Goal: Information Seeking & Learning: Check status

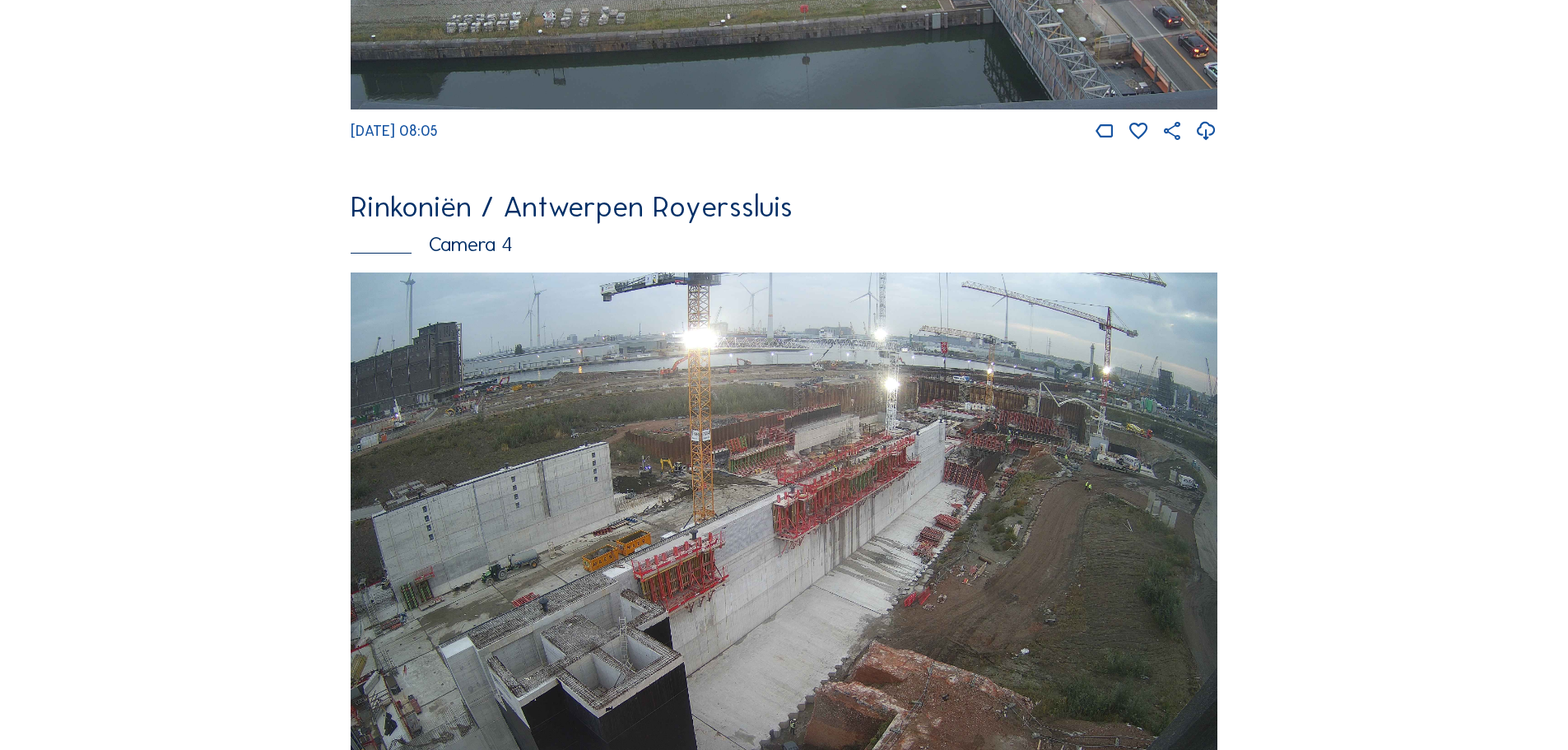
scroll to position [2882, 0]
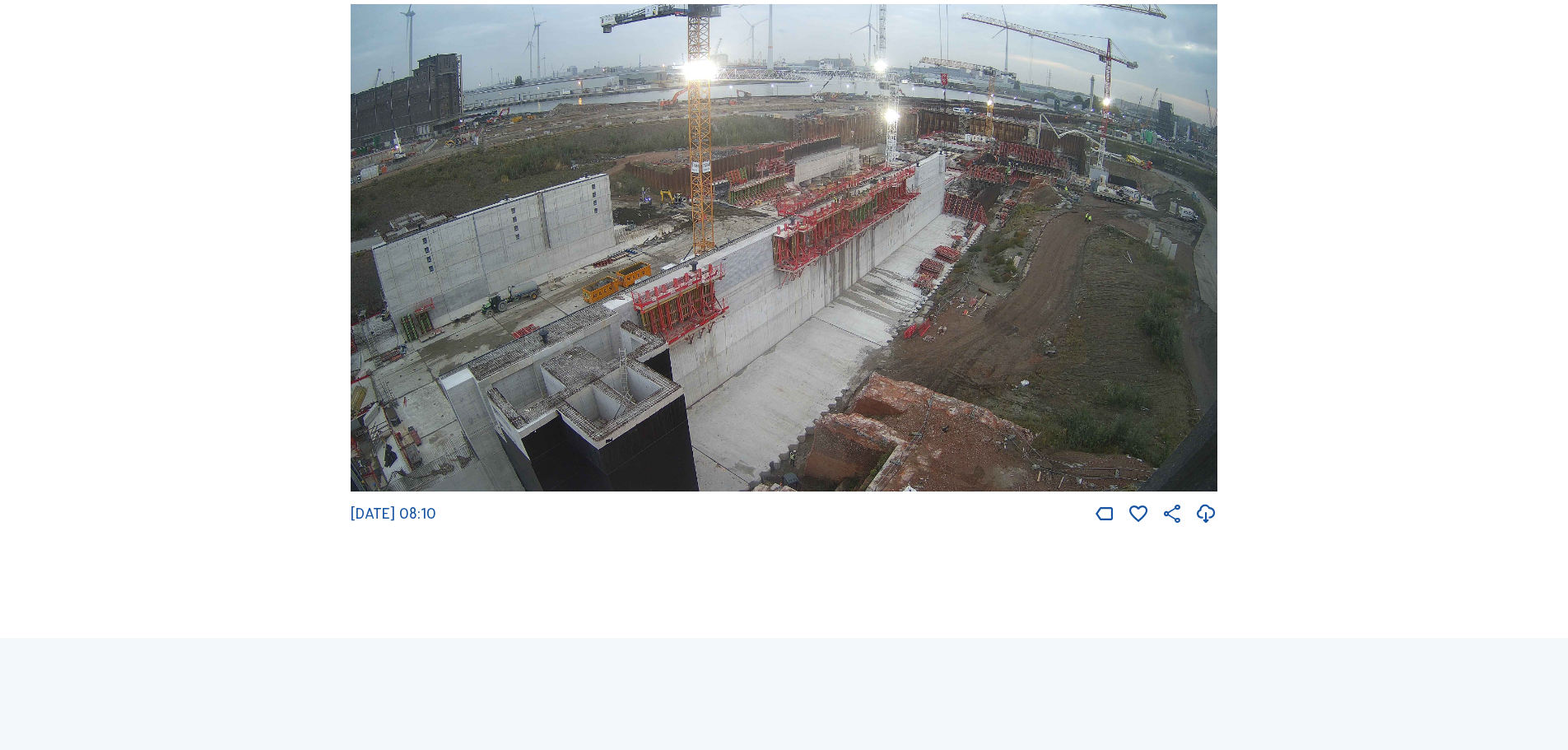
click at [669, 294] on img at bounding box center [784, 247] width 867 height 488
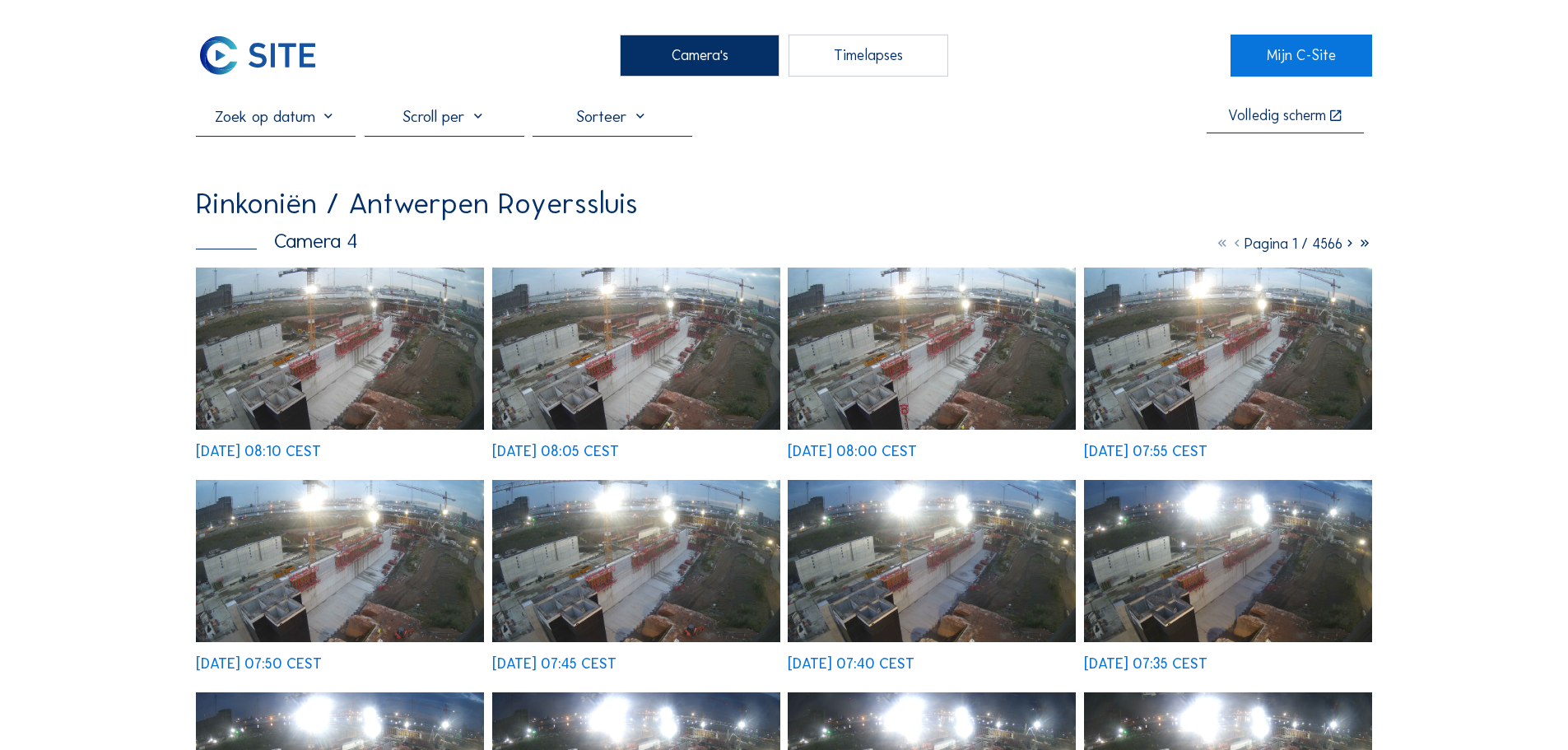
click at [1347, 245] on icon at bounding box center [1350, 243] width 15 height 18
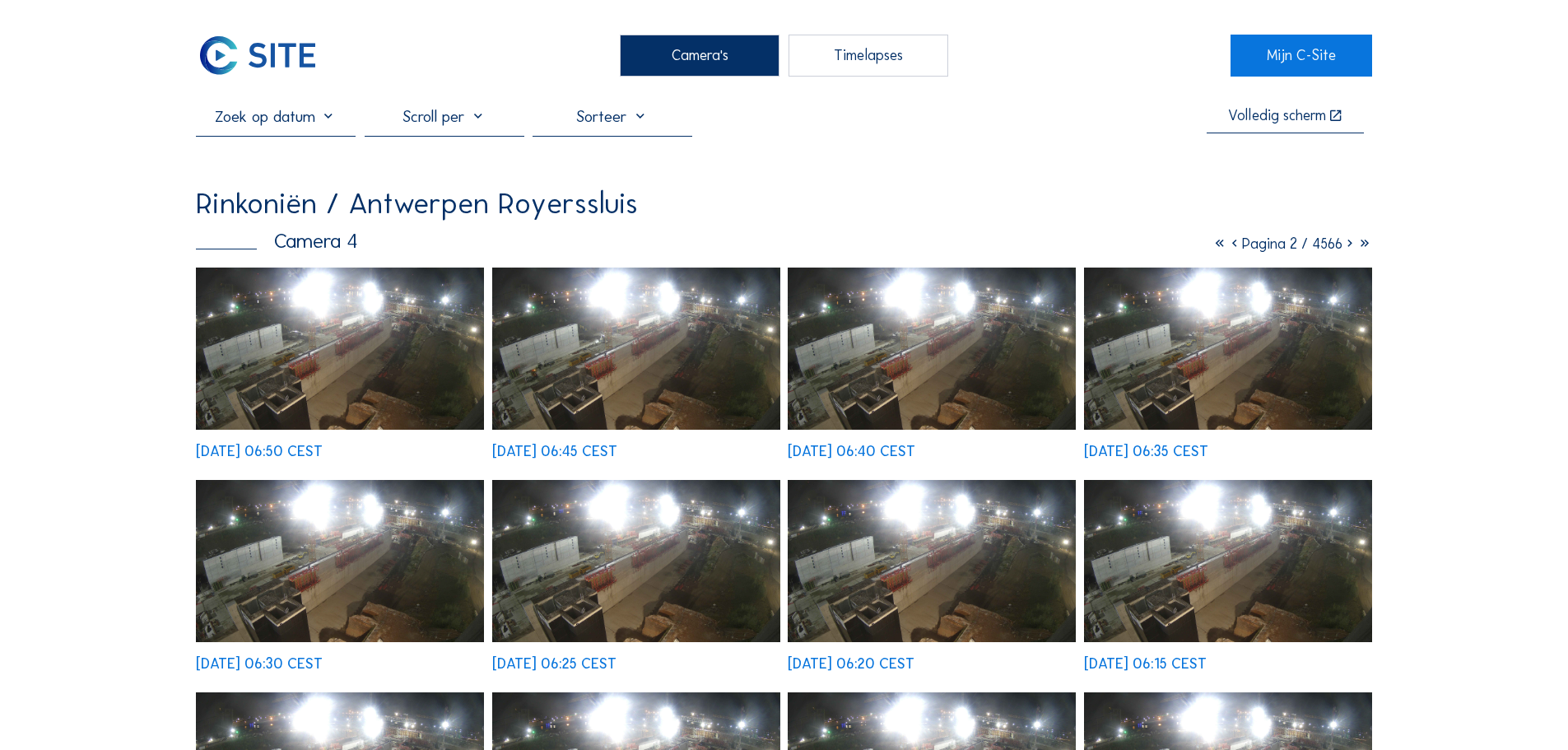
click at [1347, 245] on icon at bounding box center [1350, 243] width 15 height 18
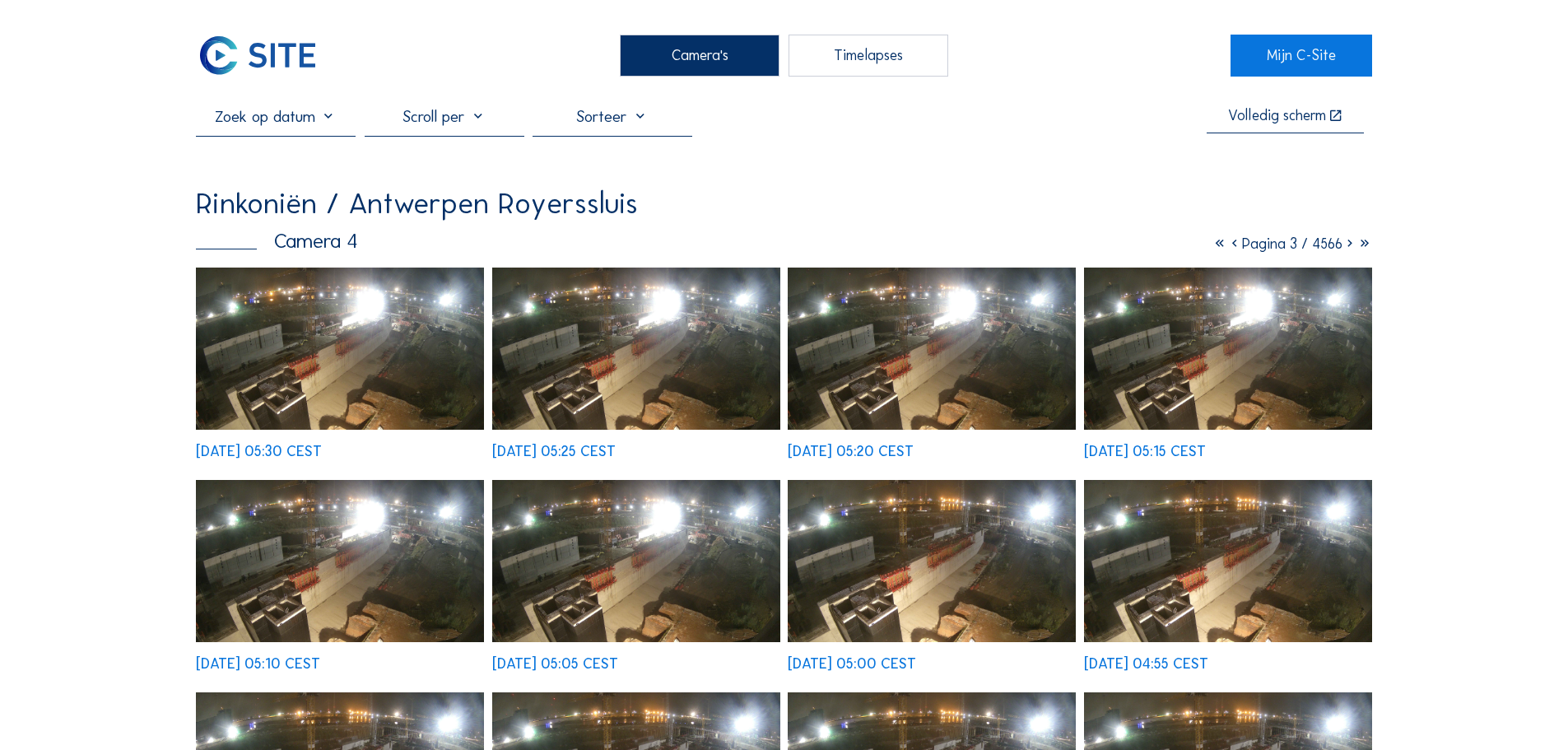
click at [1346, 248] on icon at bounding box center [1350, 243] width 15 height 18
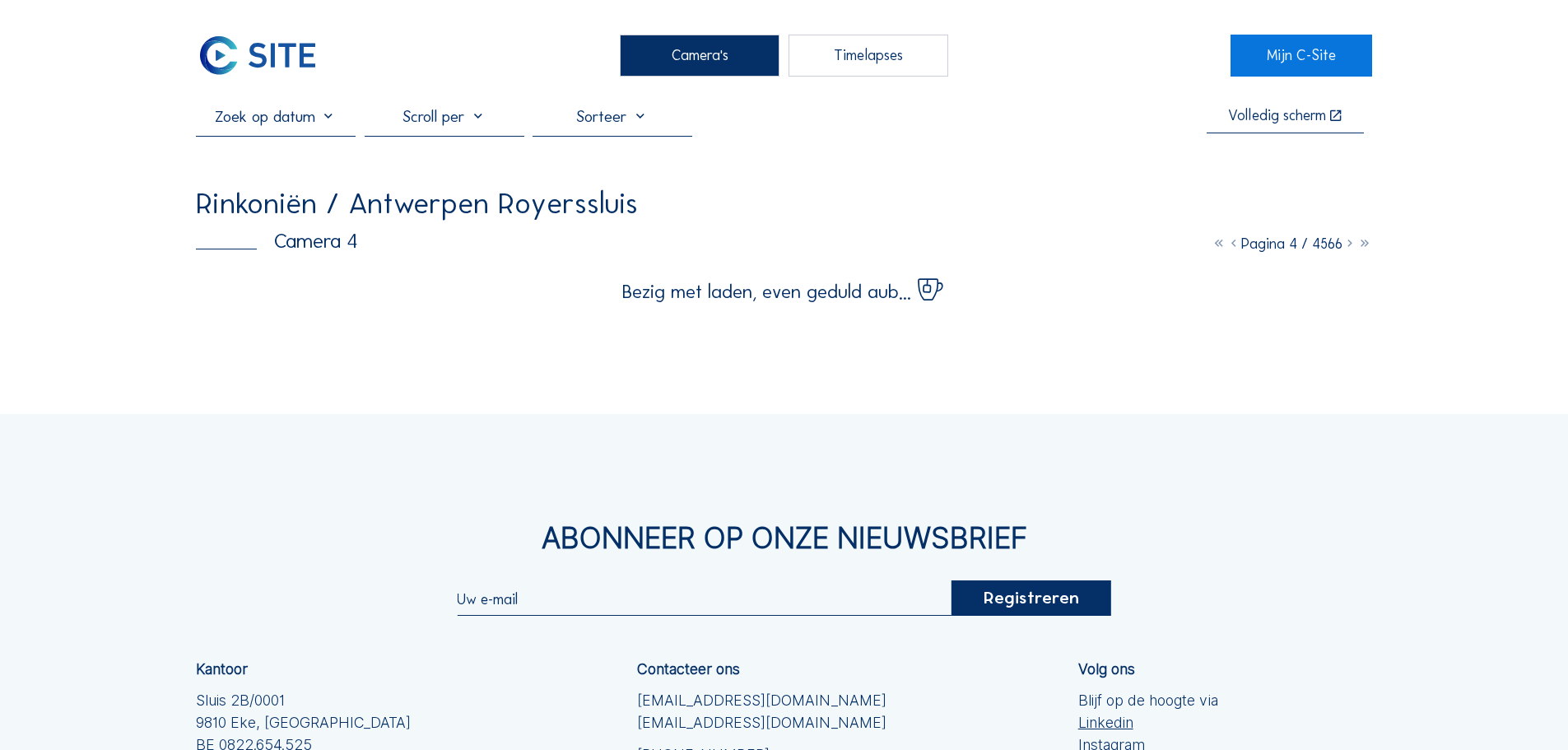
click at [1346, 248] on icon at bounding box center [1350, 243] width 15 height 18
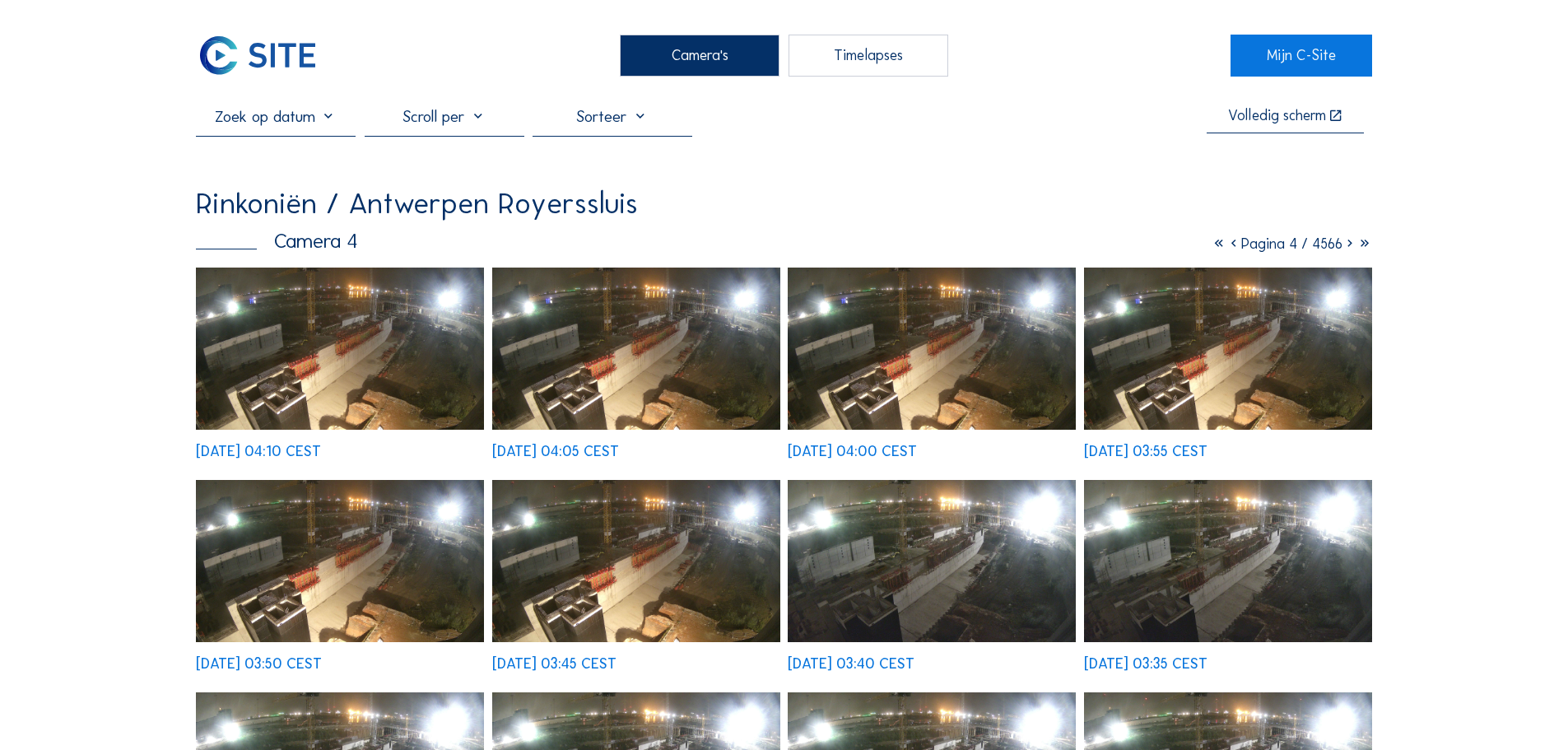
click at [1346, 248] on icon at bounding box center [1350, 243] width 15 height 18
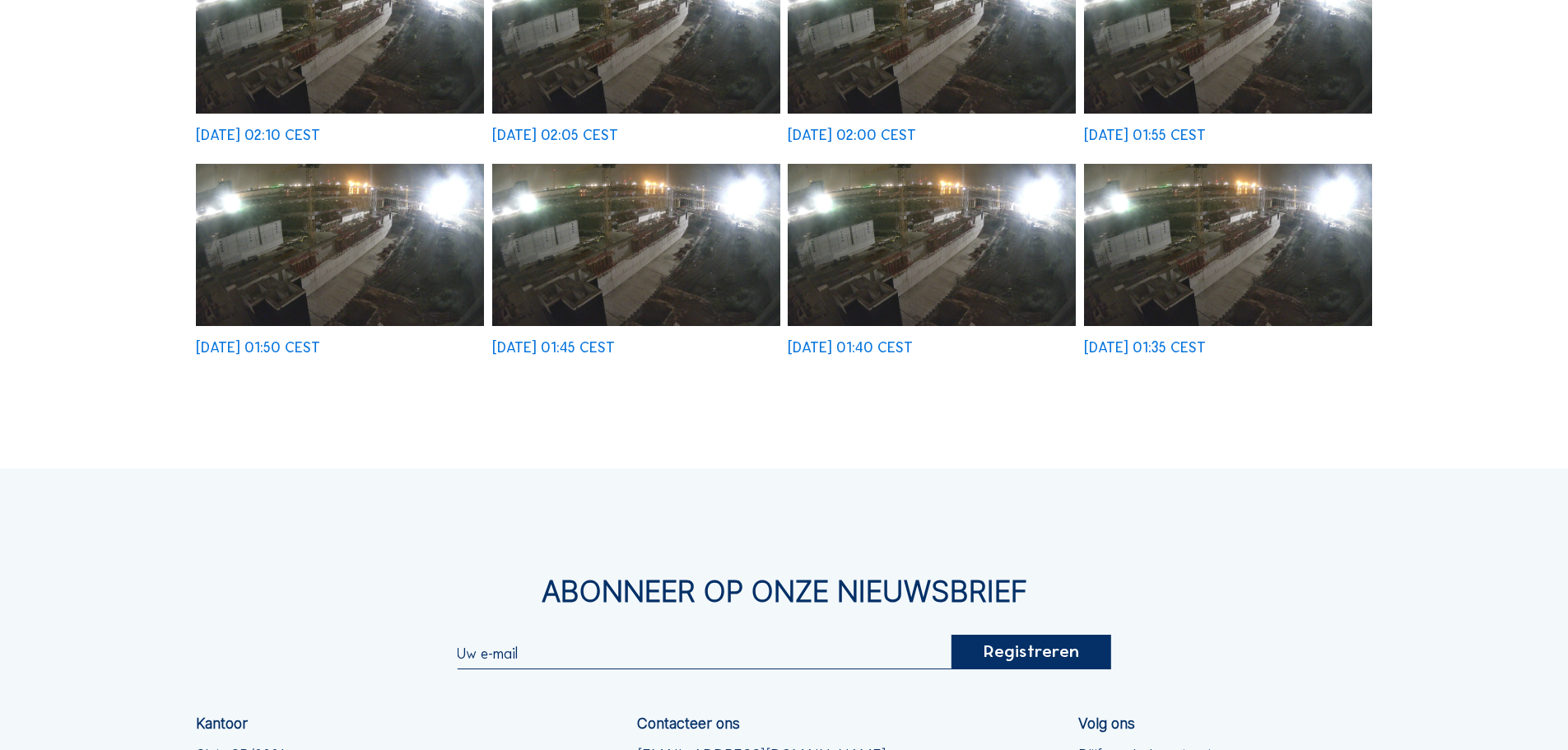
scroll to position [82, 0]
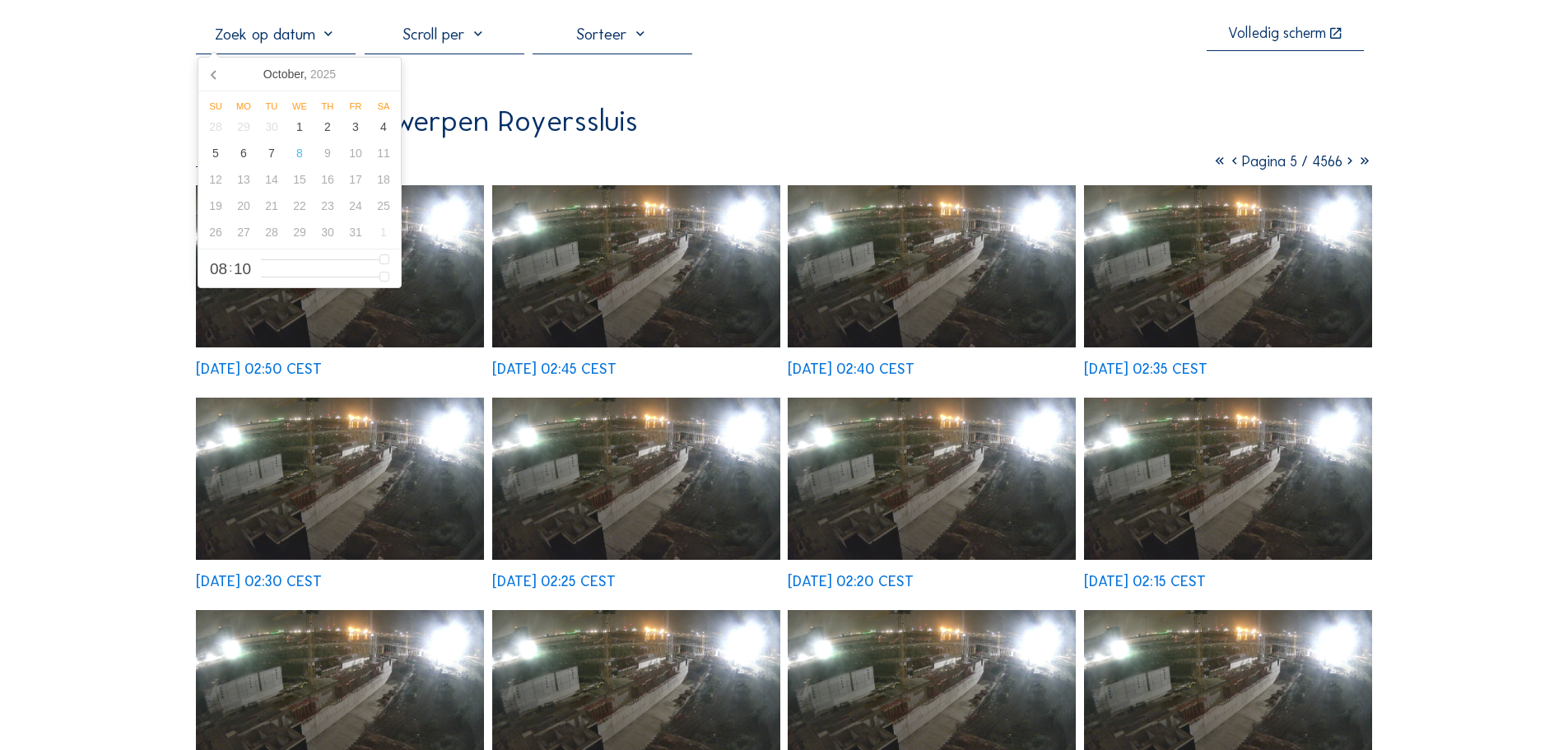
click at [327, 39] on input "text" at bounding box center [275, 34] width 160 height 20
click at [327, 136] on div "2" at bounding box center [327, 127] width 28 height 26
type input "02/10/2025 08:10"
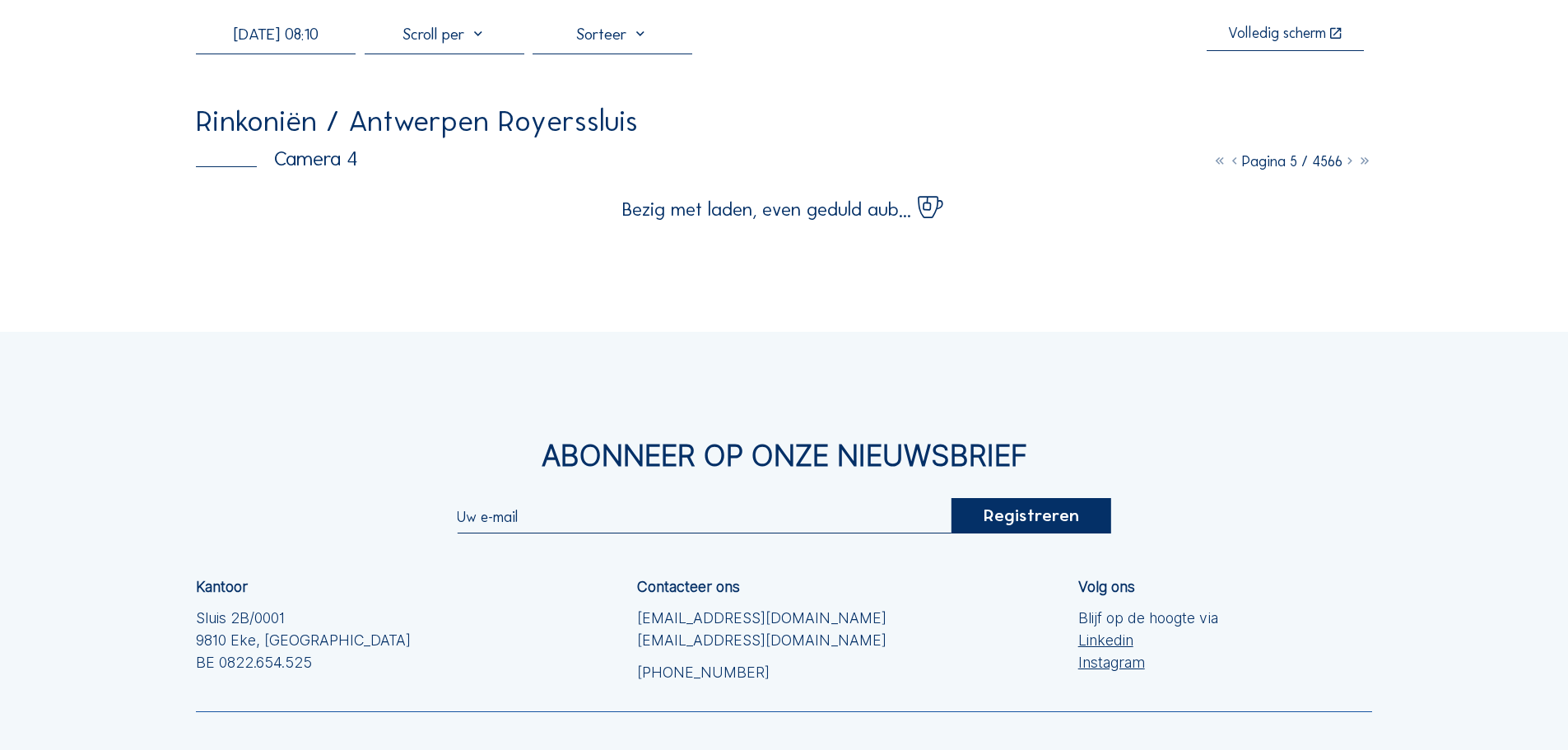
click at [1501, 198] on div "Camera's Timelapses Mijn C-Site 02/10/2025 08:10 Volledig scherm Rinkoniën / An…" at bounding box center [784, 422] width 1568 height 1007
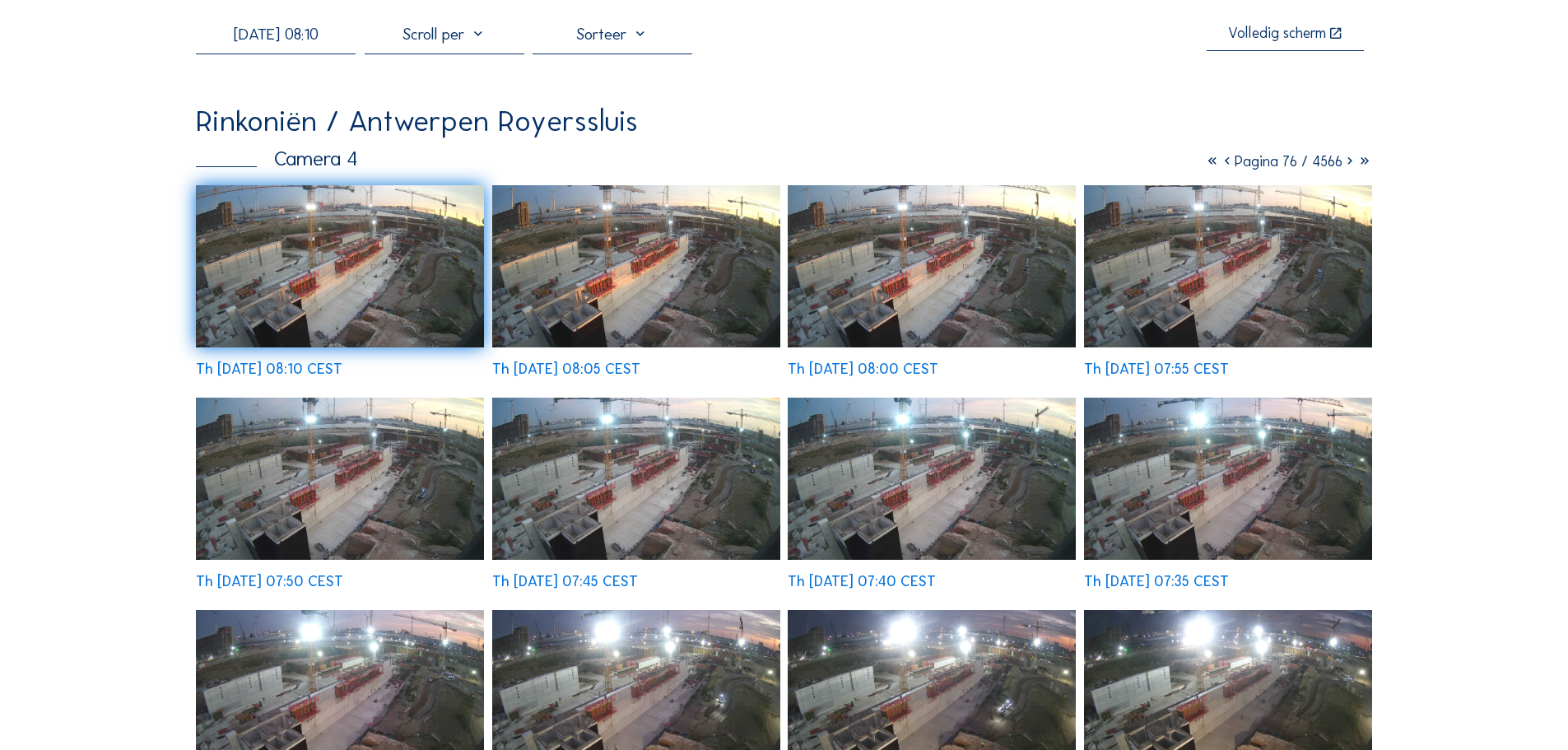
click at [1220, 164] on icon at bounding box center [1228, 160] width 15 height 18
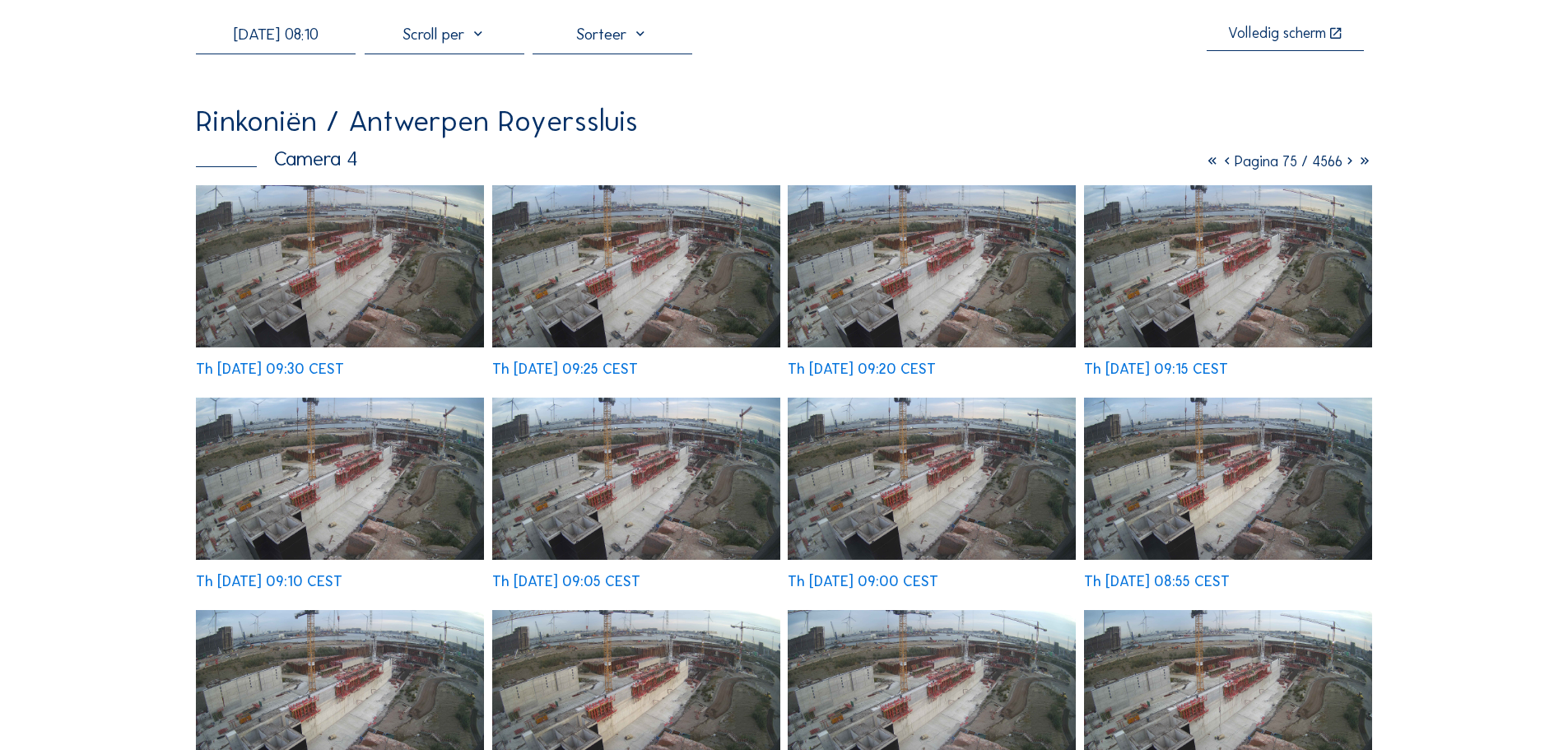
click at [1220, 164] on icon at bounding box center [1228, 160] width 15 height 18
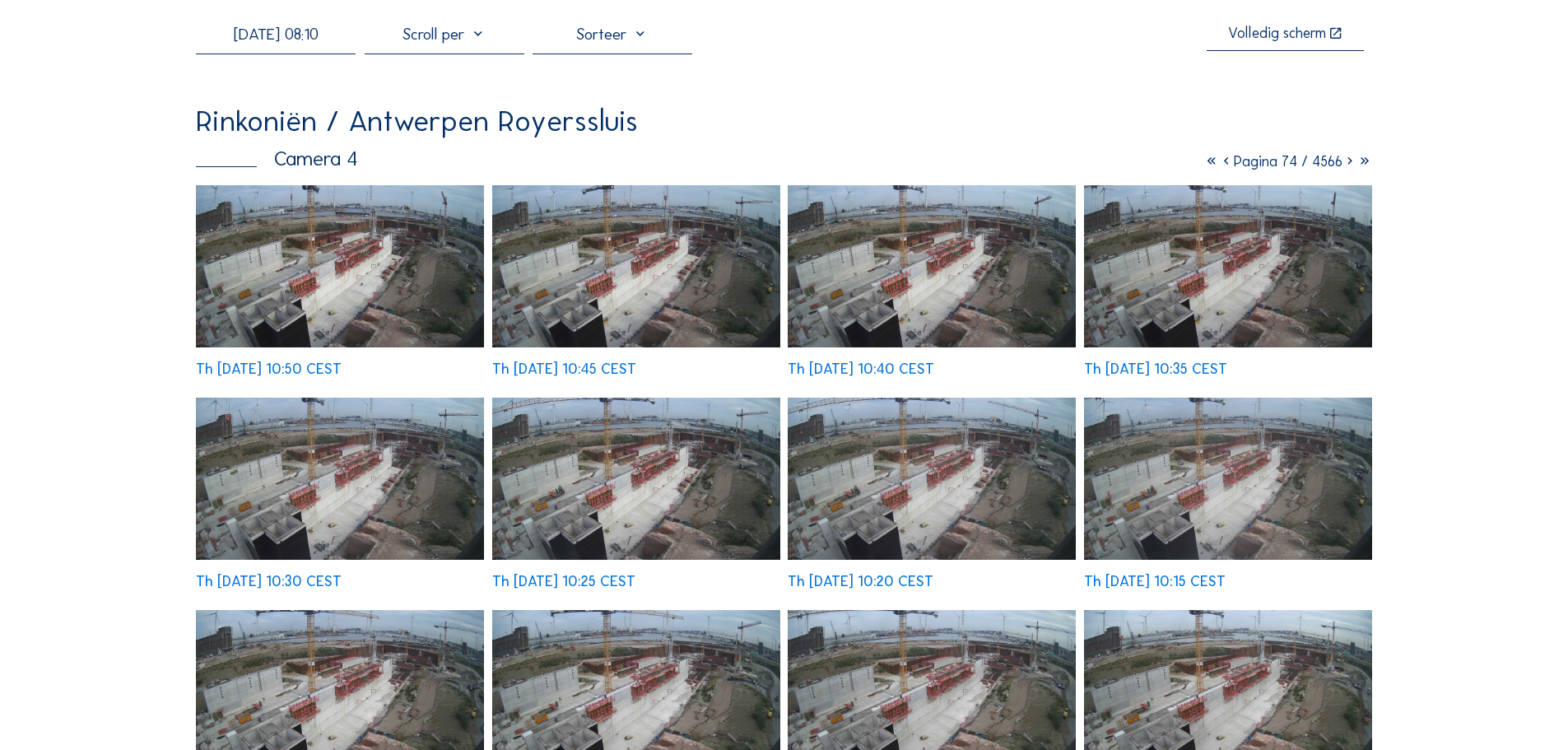
click at [1220, 164] on icon at bounding box center [1227, 160] width 15 height 18
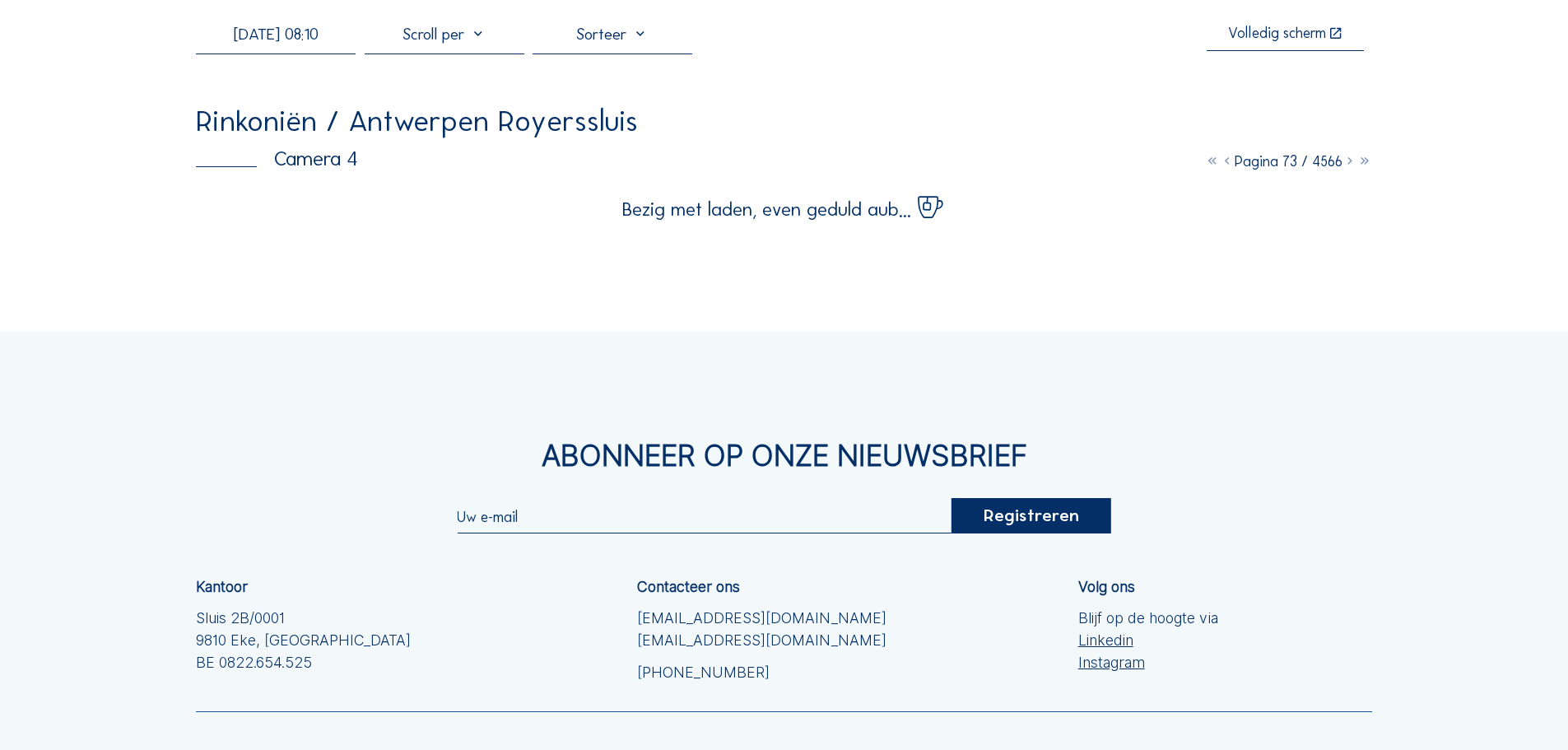
click at [1220, 164] on icon at bounding box center [1228, 160] width 15 height 18
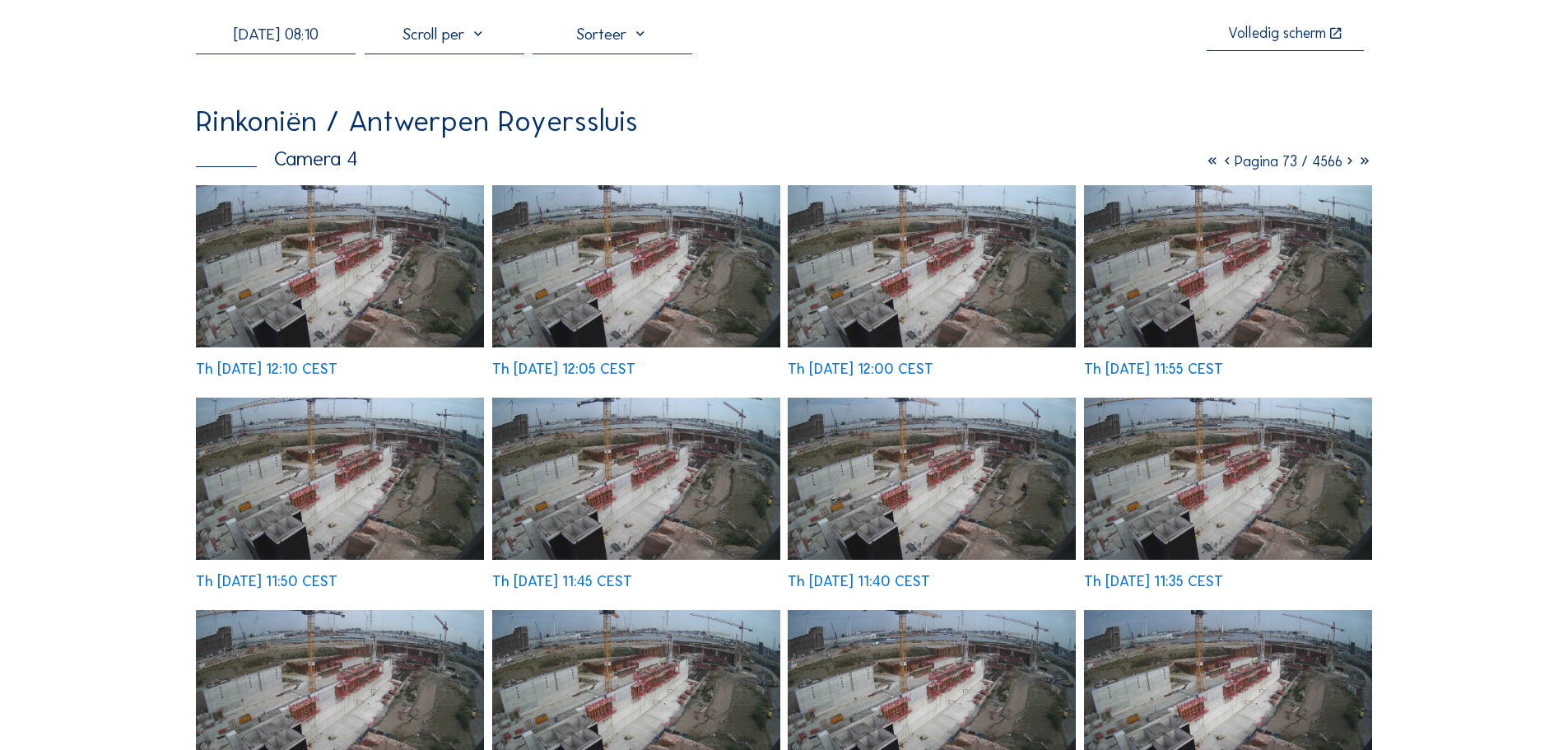
click at [1220, 164] on icon at bounding box center [1228, 160] width 15 height 18
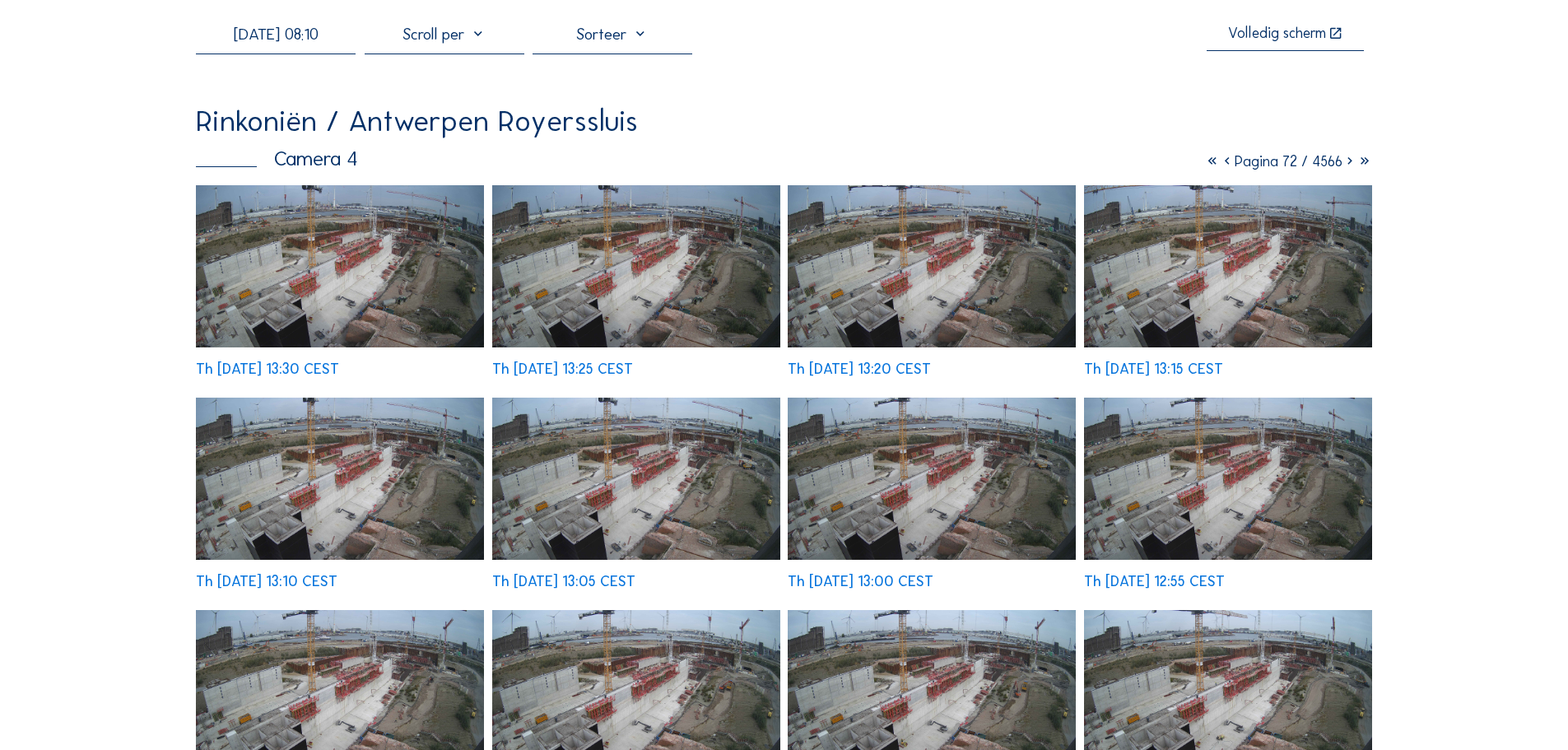
click at [1220, 164] on icon at bounding box center [1228, 160] width 15 height 18
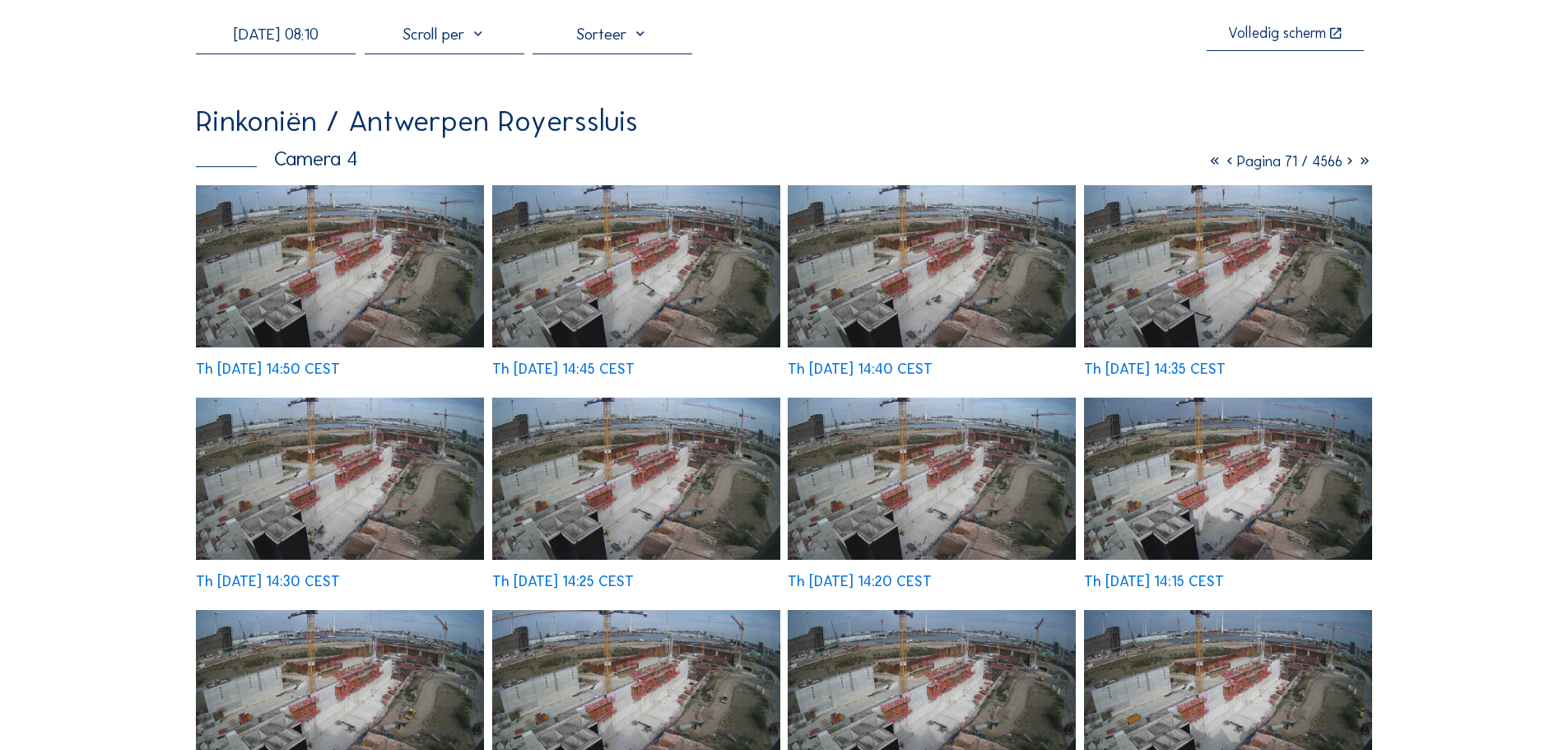
click at [1222, 164] on icon at bounding box center [1229, 160] width 15 height 18
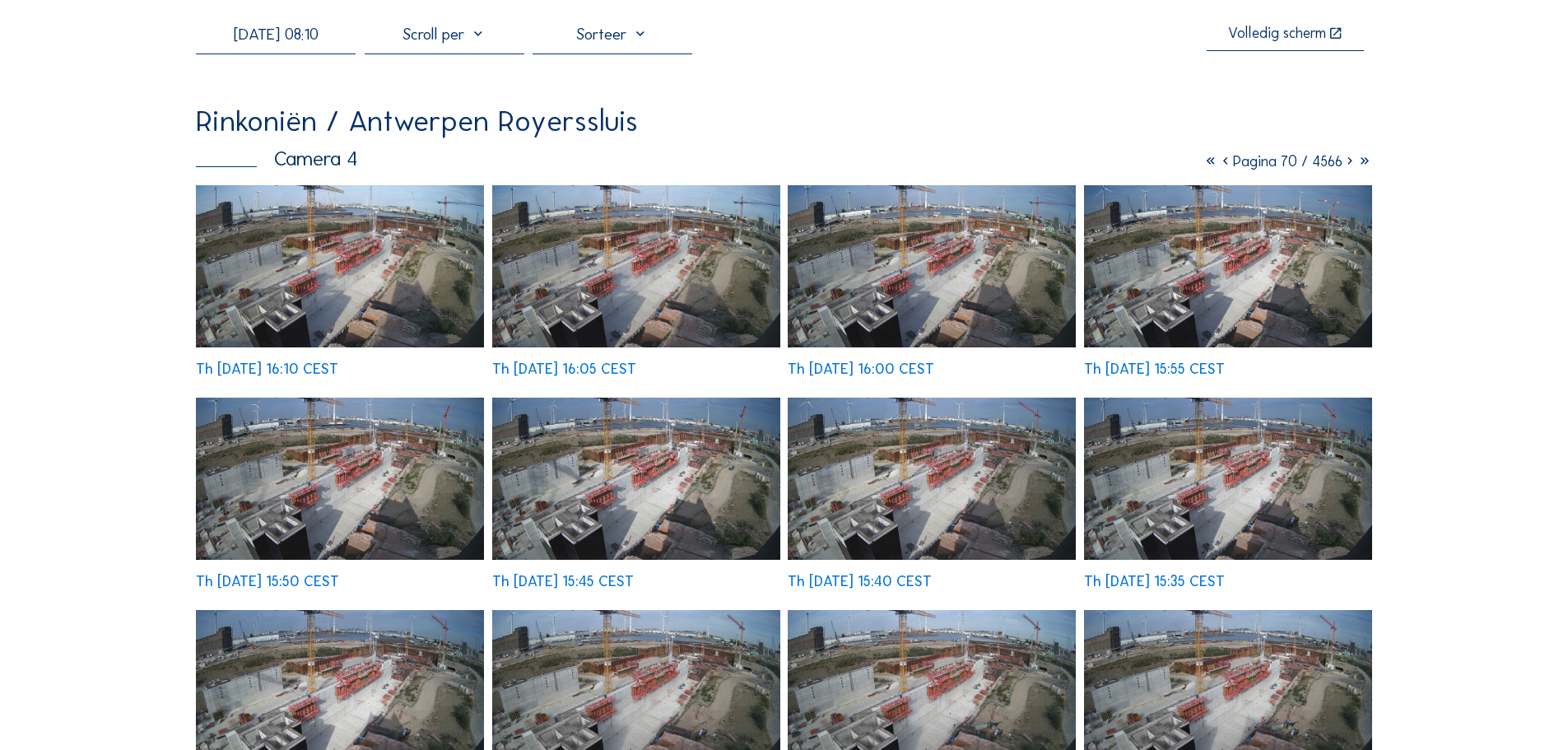
click at [625, 271] on img at bounding box center [636, 267] width 288 height 162
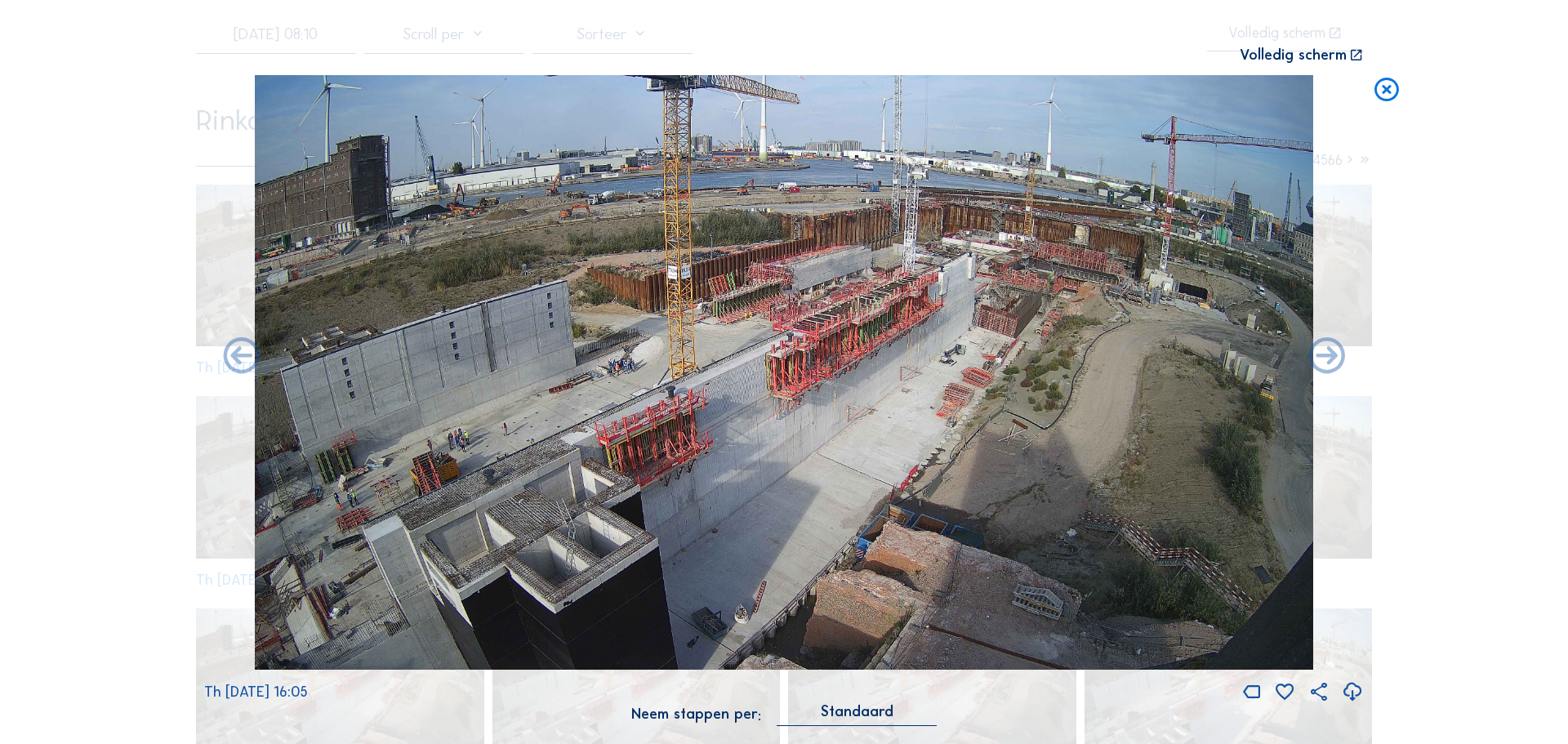
click at [1354, 692] on icon at bounding box center [1353, 692] width 22 height 26
click at [1349, 695] on icon at bounding box center [1353, 692] width 22 height 26
click at [1357, 696] on icon at bounding box center [1353, 692] width 22 height 26
click at [1352, 684] on icon at bounding box center [1353, 692] width 22 height 26
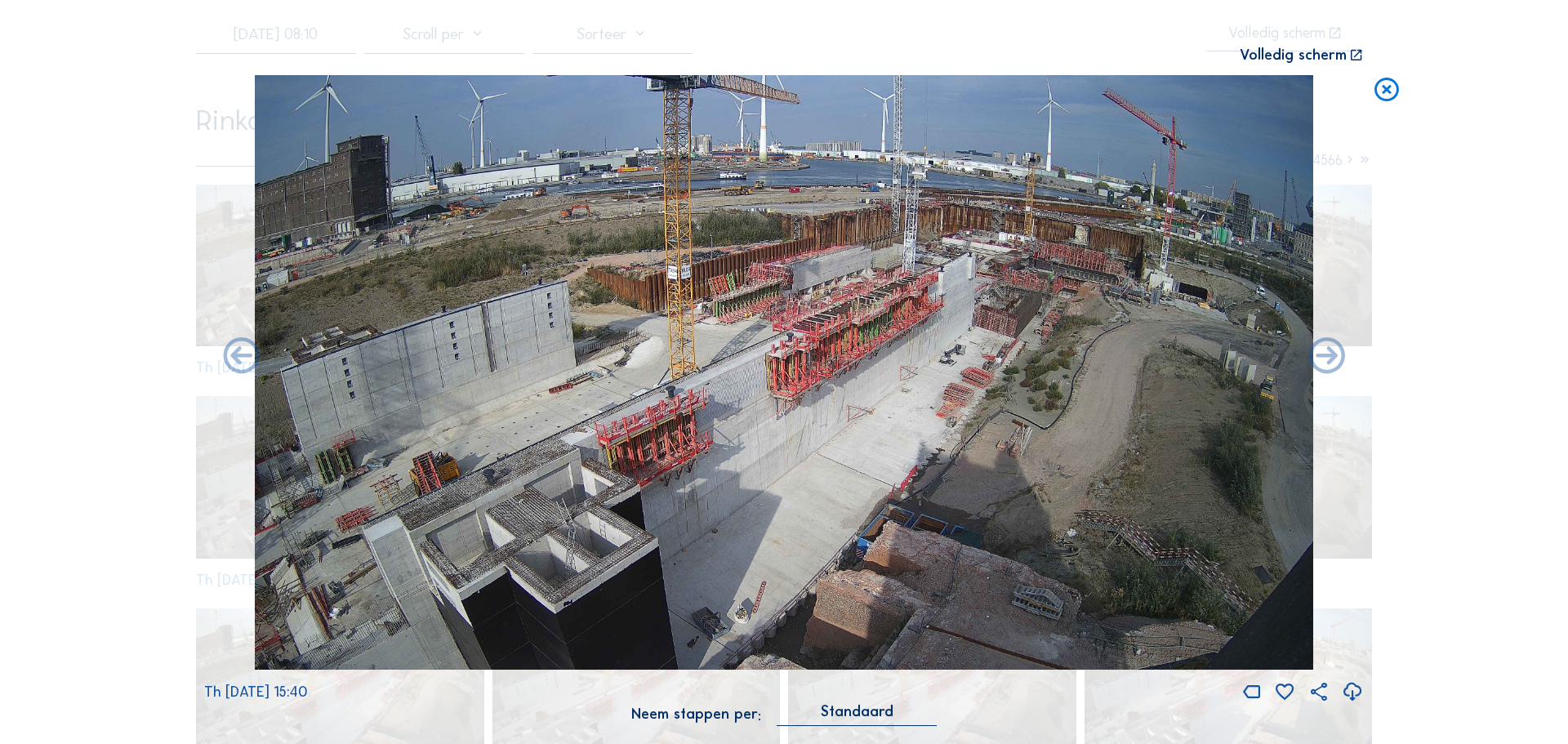
click at [1395, 99] on icon at bounding box center [1387, 90] width 30 height 31
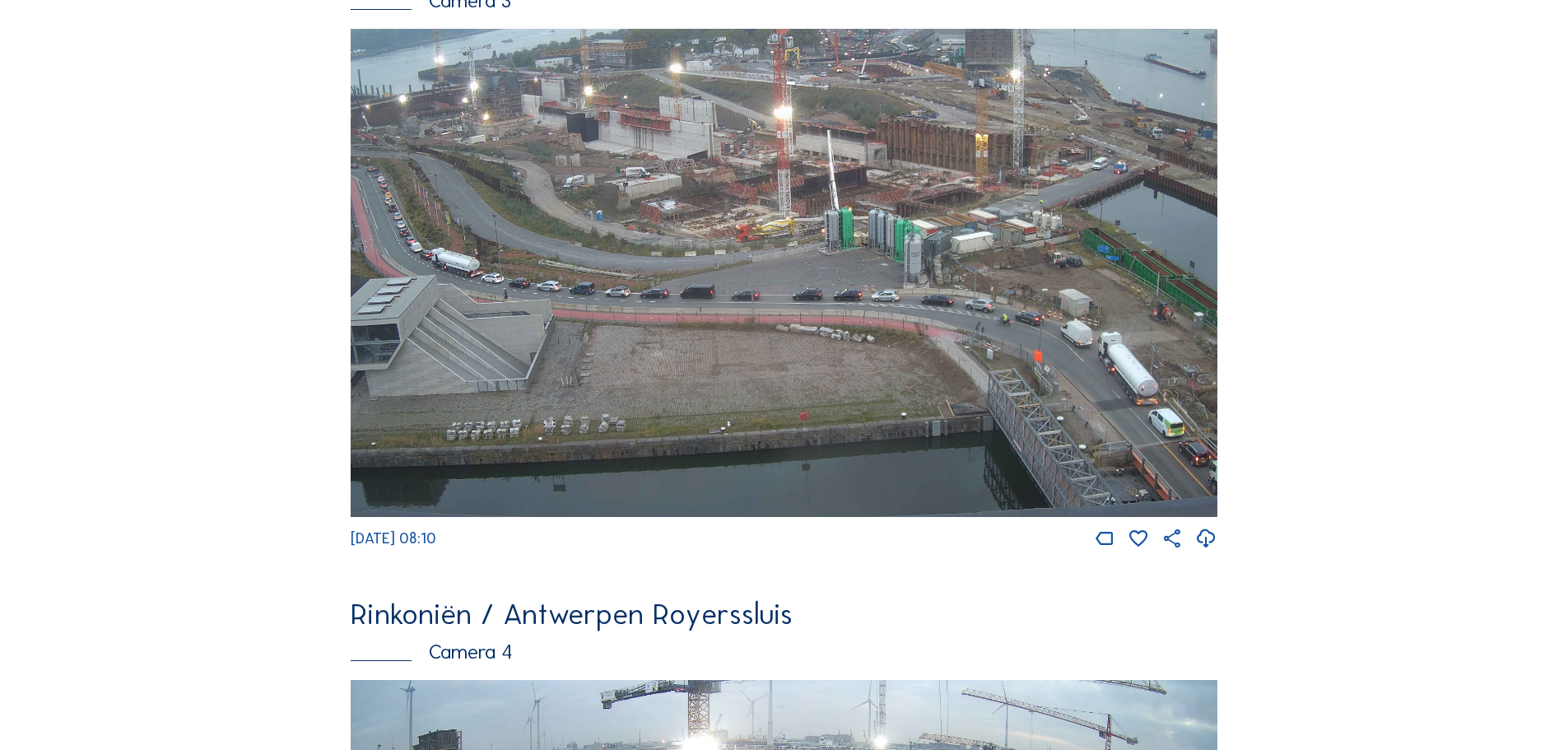
scroll to position [2124, 0]
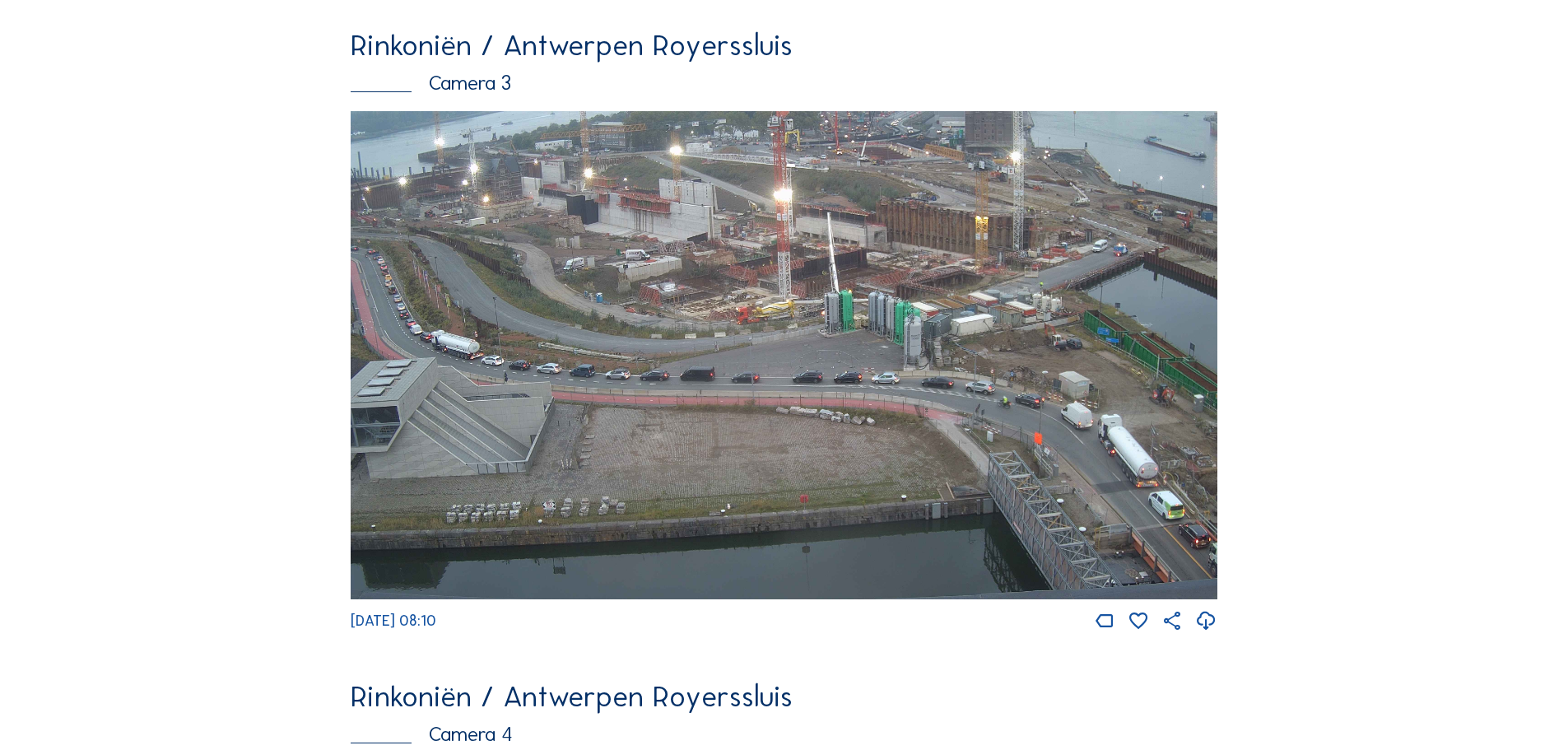
click at [589, 305] on img at bounding box center [784, 354] width 867 height 488
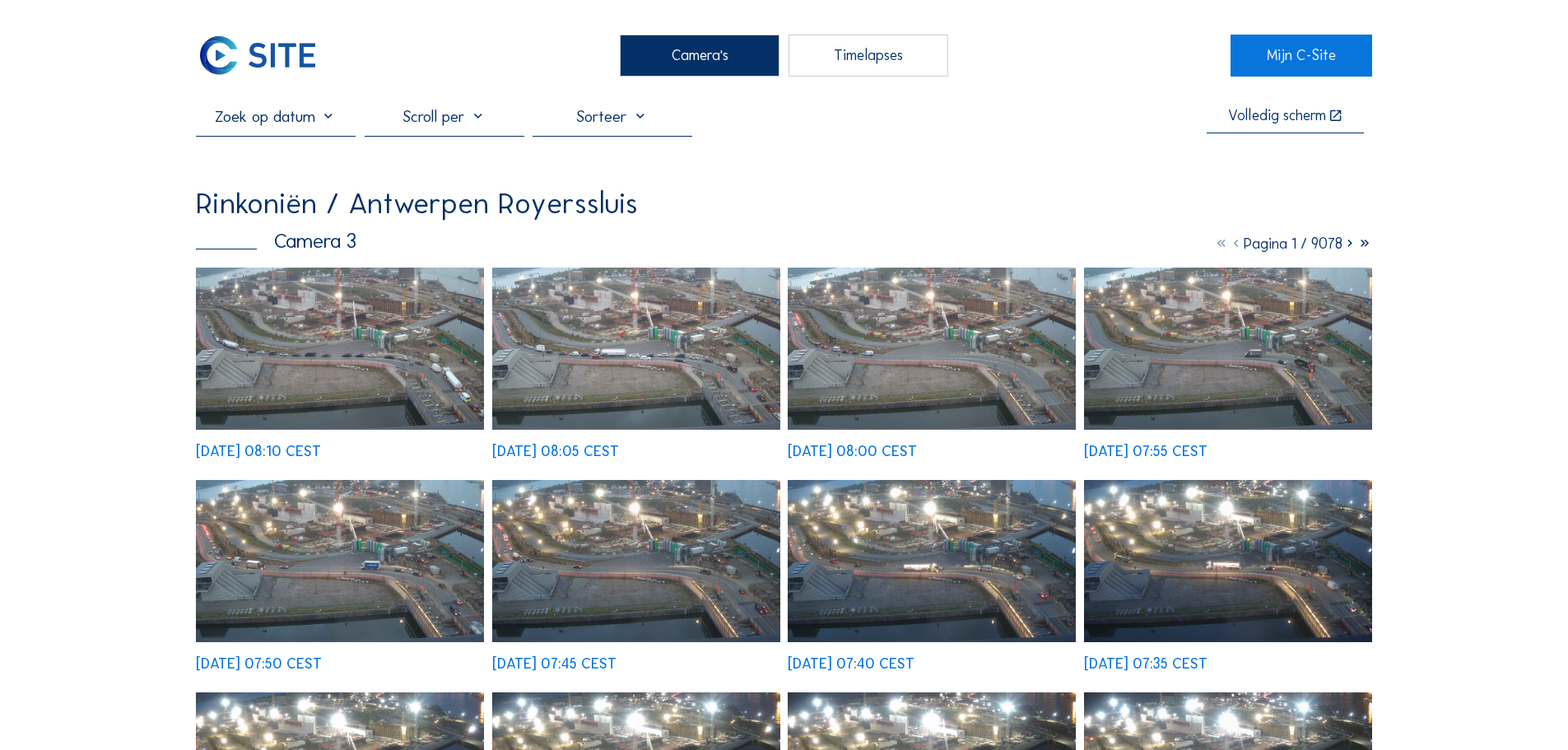
click at [329, 126] on input "text" at bounding box center [275, 116] width 160 height 20
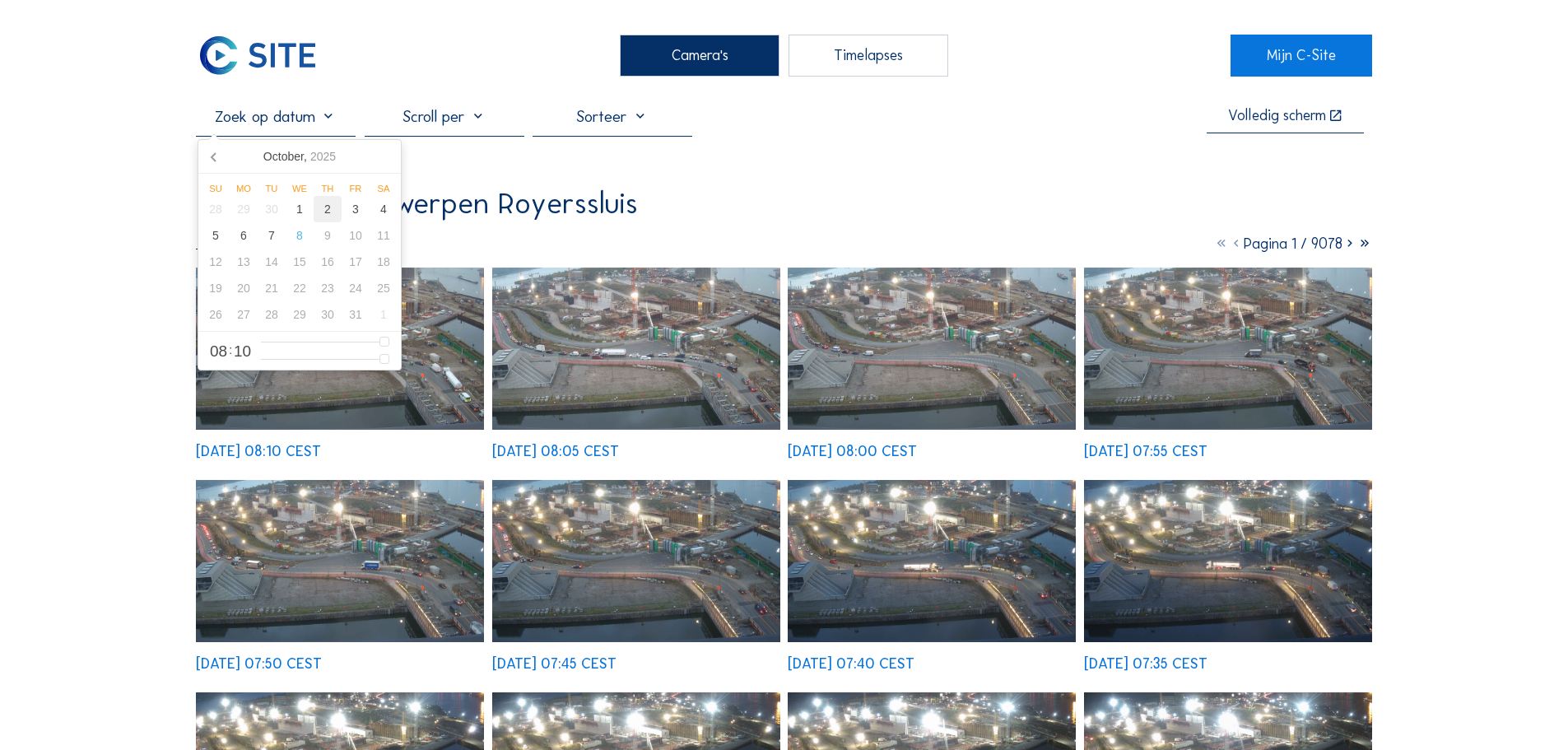
click at [328, 214] on div "2" at bounding box center [327, 209] width 28 height 26
type input "02/10/2025 08:10"
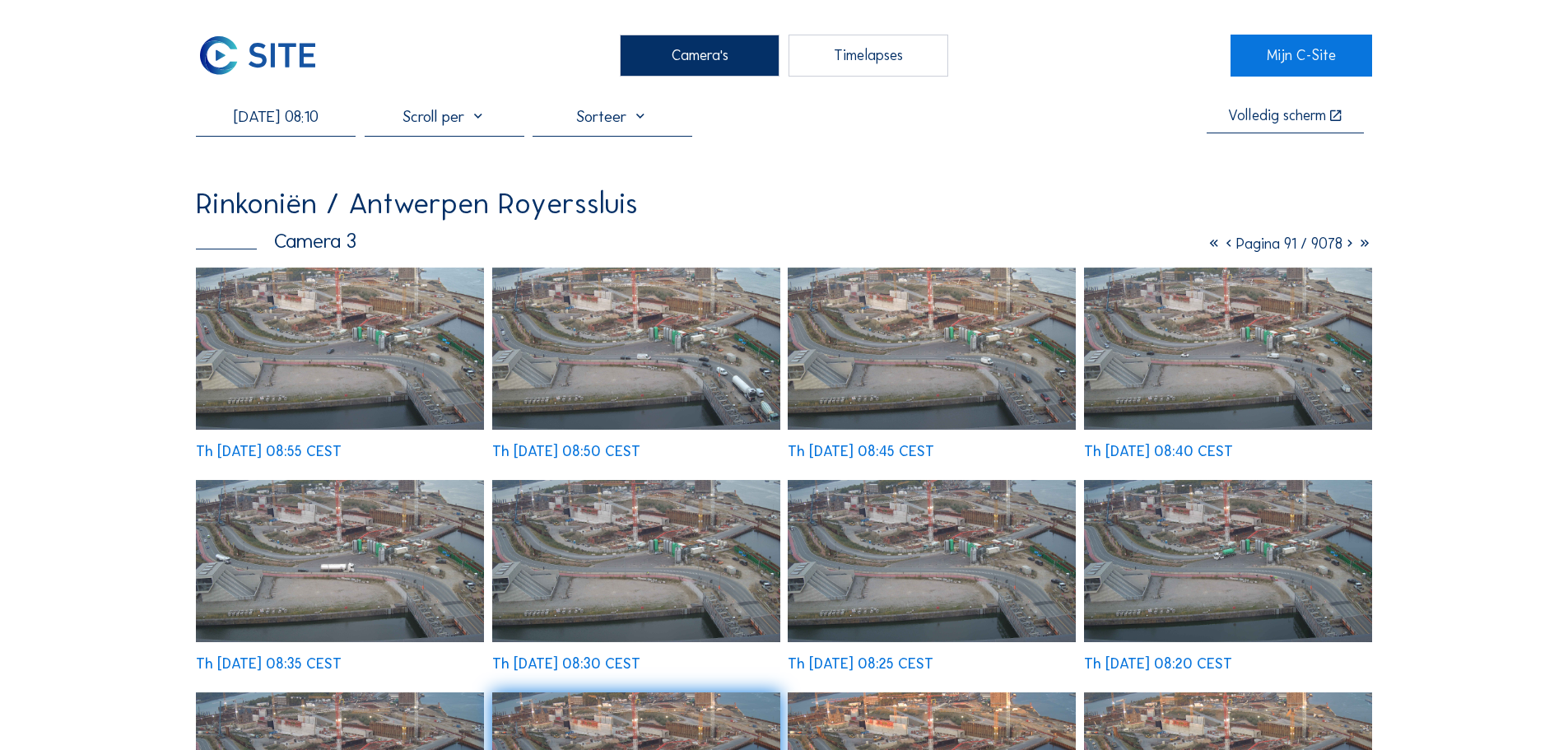
click at [1221, 246] on icon at bounding box center [1228, 243] width 15 height 18
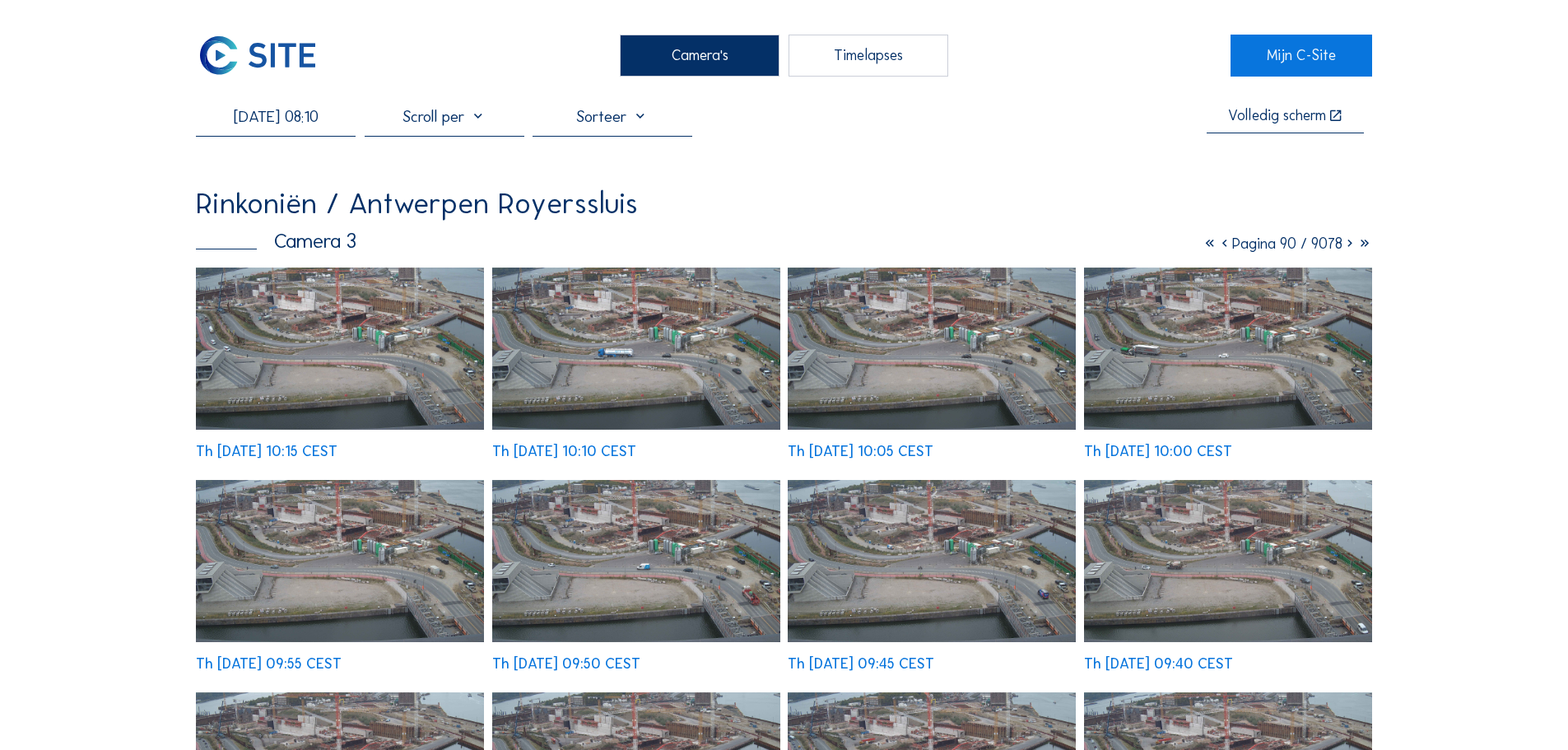
click at [1217, 246] on icon at bounding box center [1225, 243] width 15 height 18
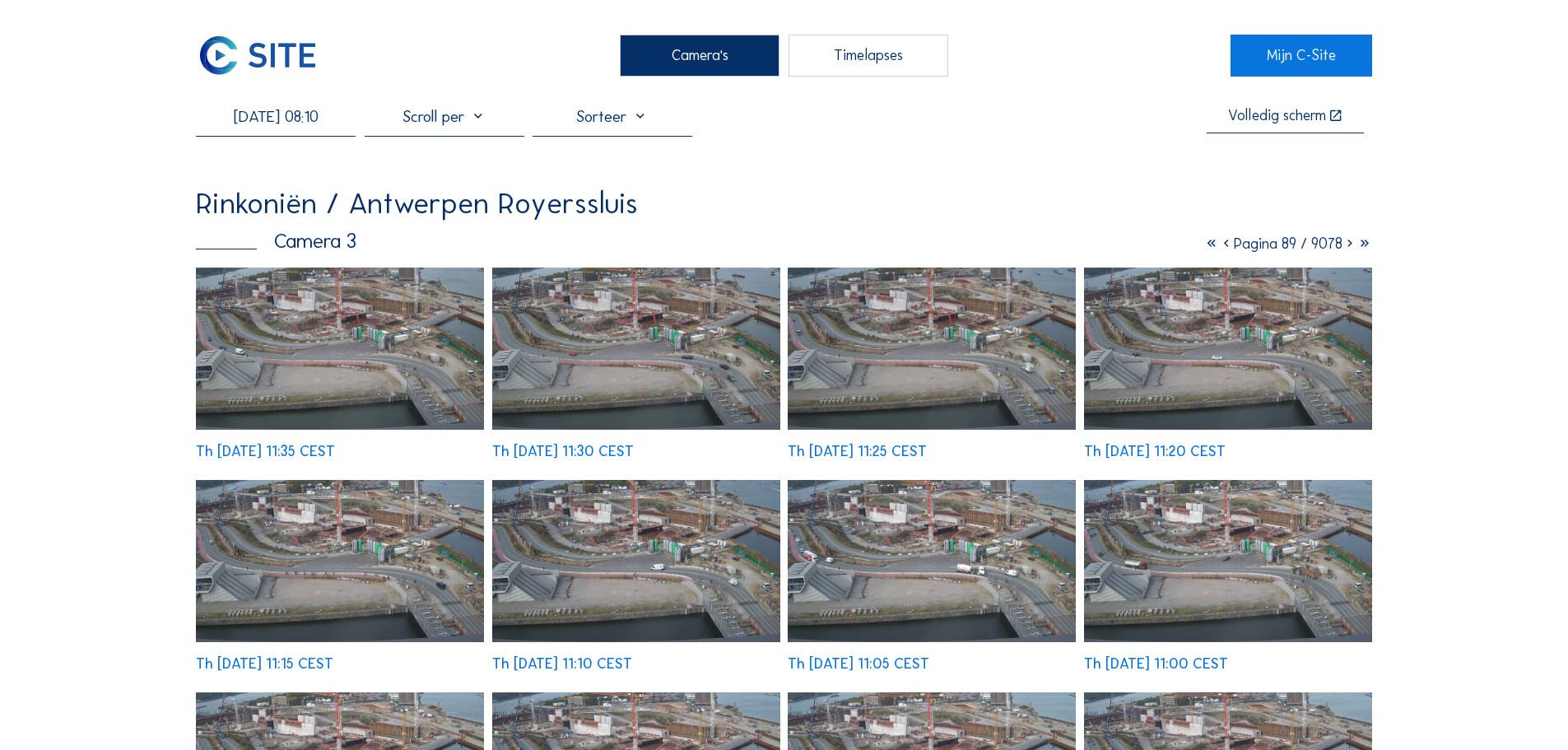
click at [1219, 246] on icon at bounding box center [1227, 243] width 15 height 18
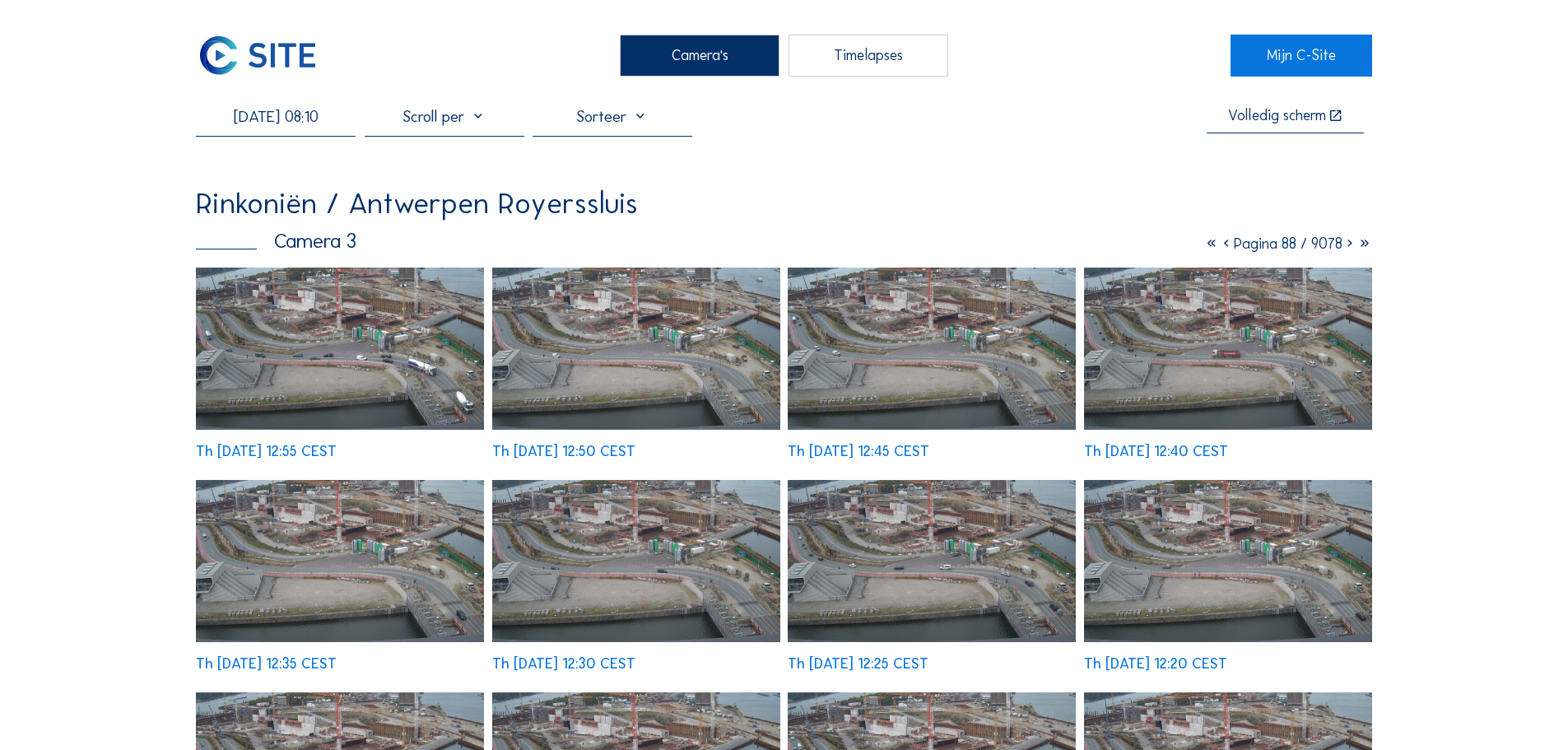
click at [1219, 246] on icon at bounding box center [1227, 243] width 15 height 18
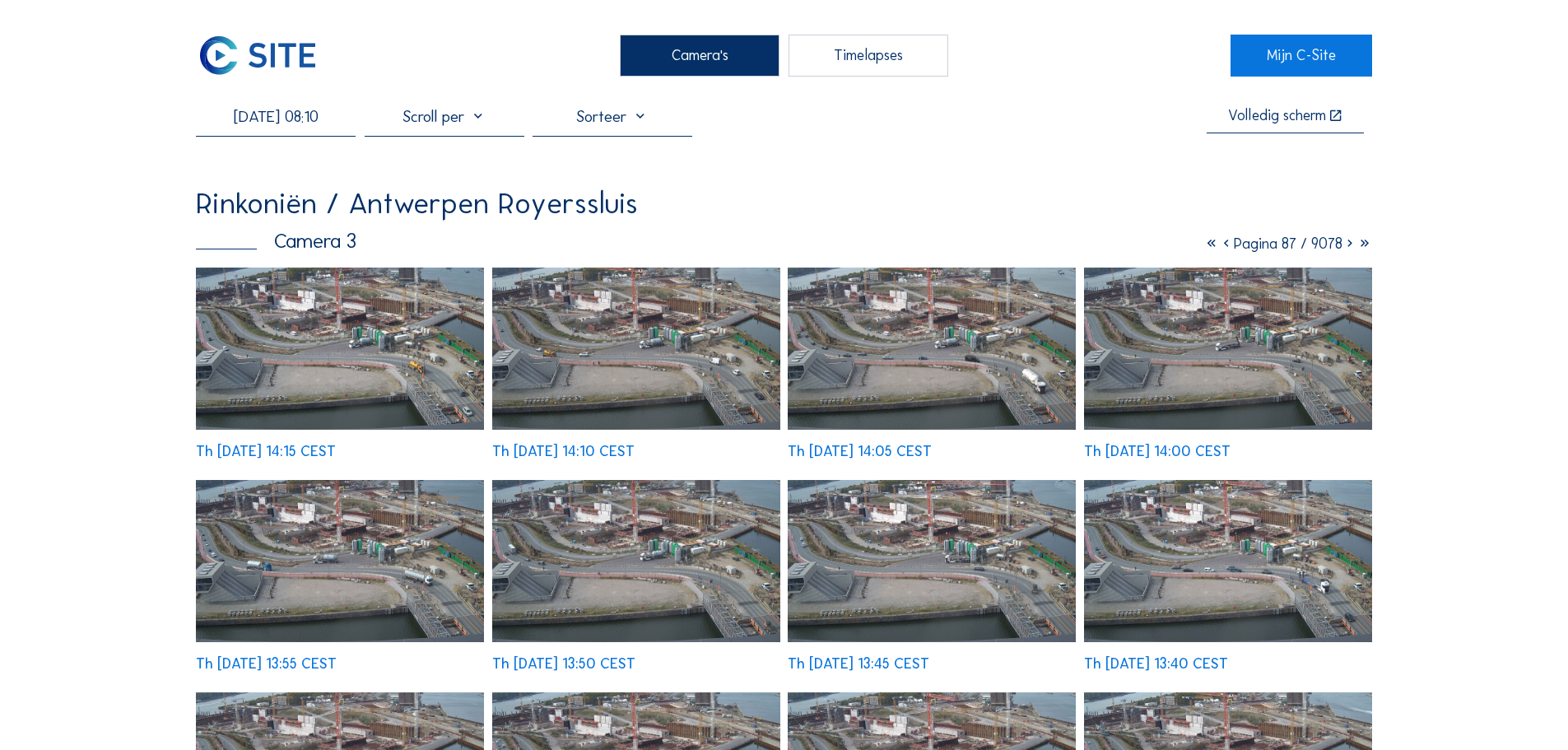
click at [1219, 246] on icon at bounding box center [1227, 243] width 15 height 18
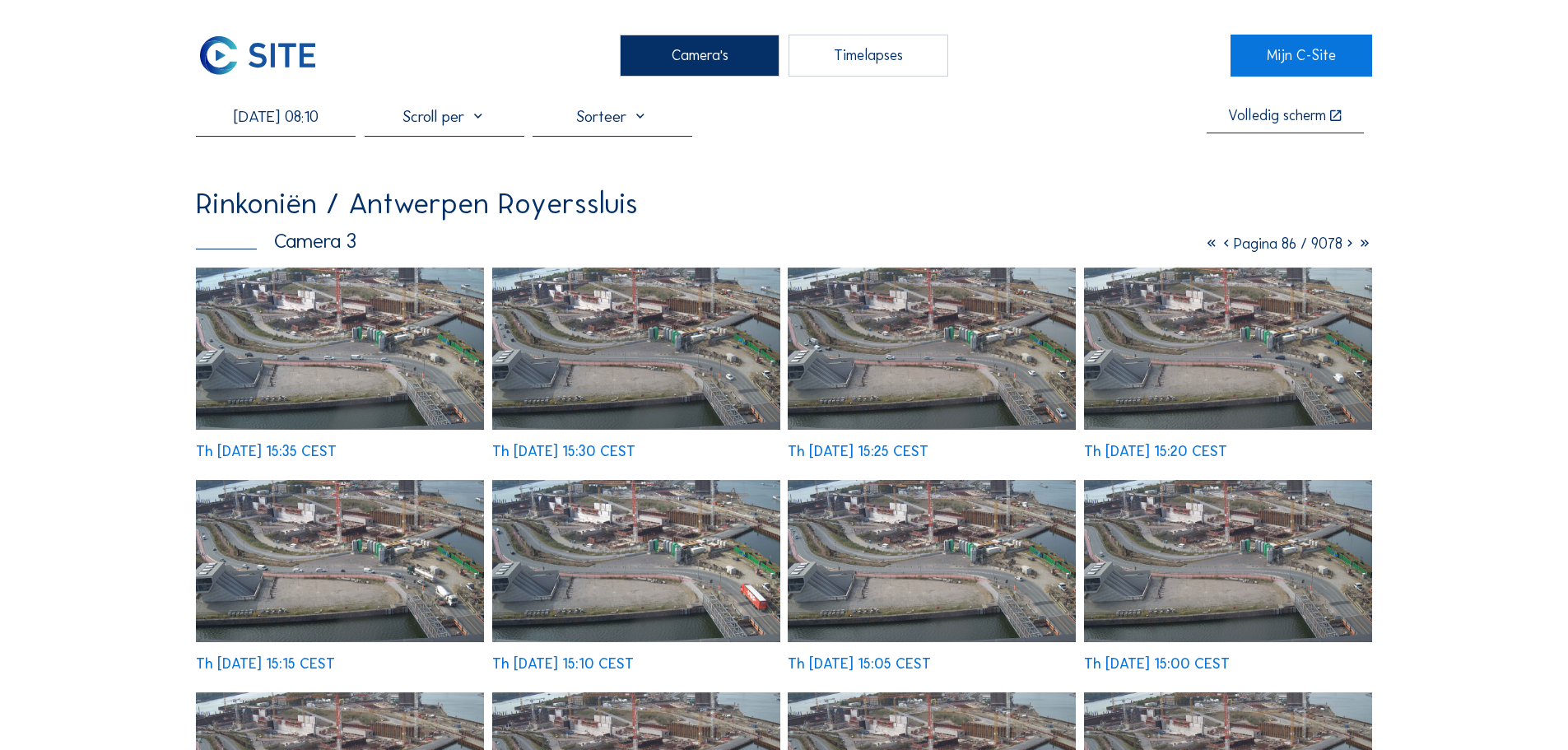
click at [396, 363] on img at bounding box center [340, 349] width 288 height 162
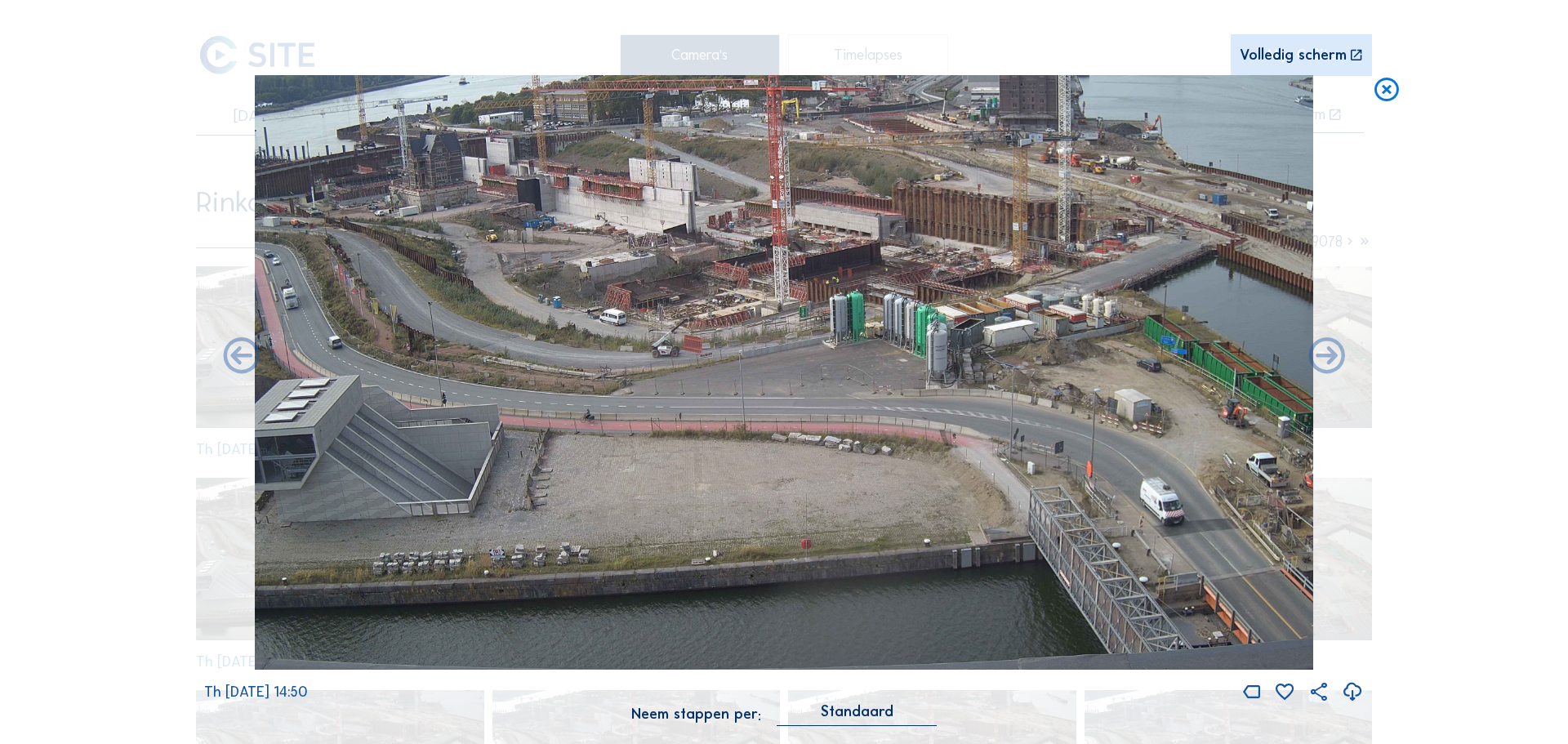
click at [1388, 87] on icon at bounding box center [1387, 90] width 30 height 31
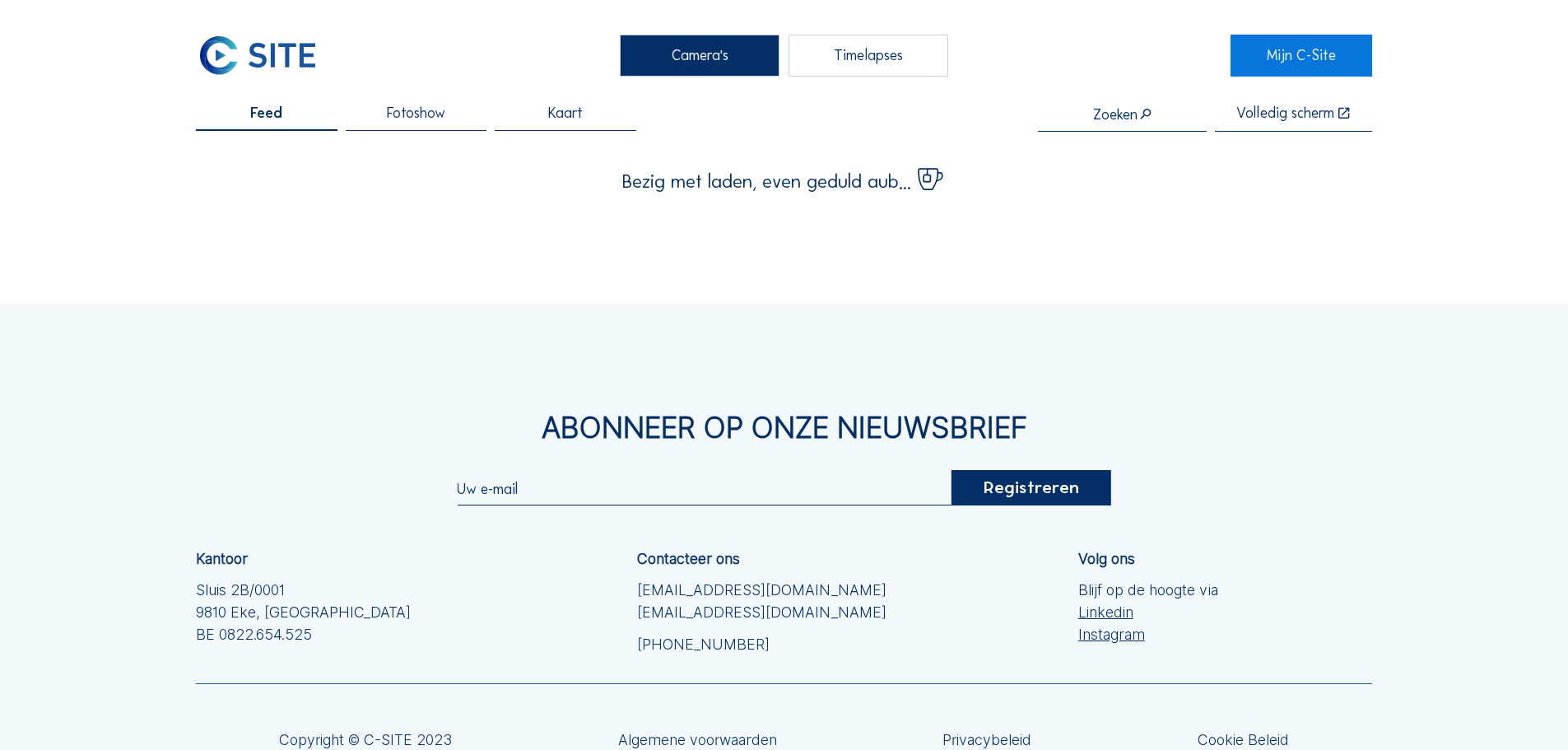
scroll to position [147, 0]
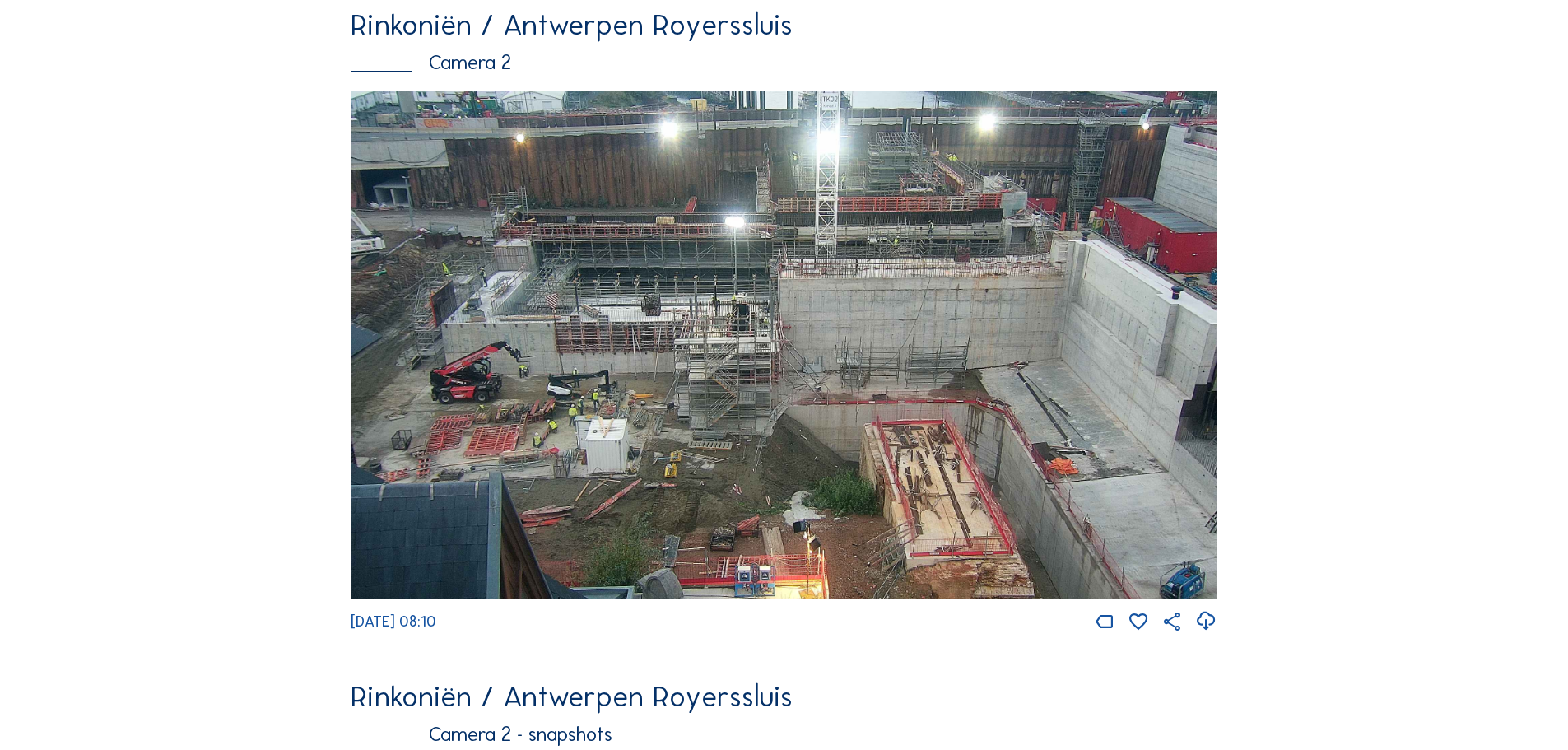
click at [1039, 132] on img at bounding box center [784, 344] width 867 height 508
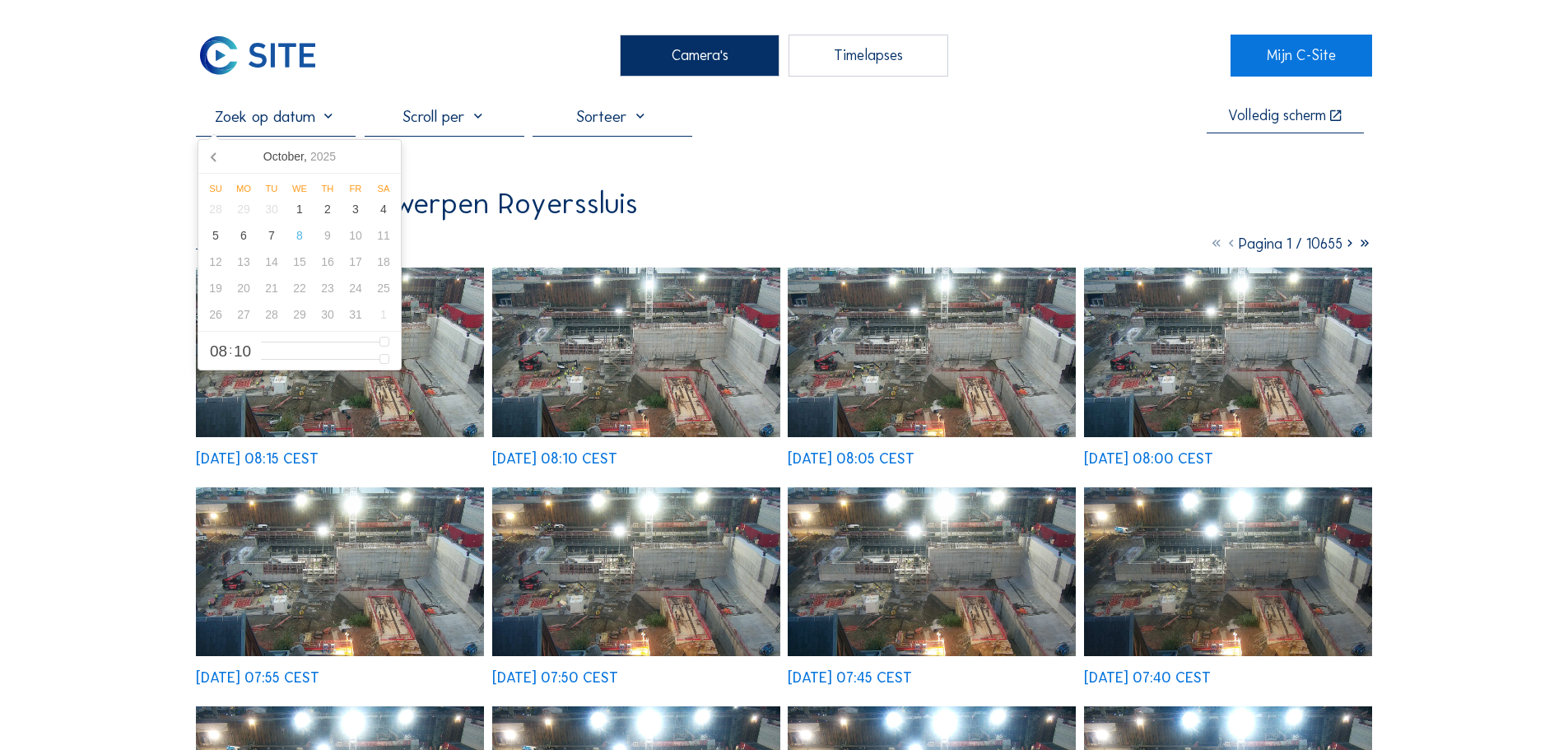
click at [335, 118] on input "text" at bounding box center [275, 116] width 160 height 20
click at [335, 214] on div "2" at bounding box center [327, 209] width 28 height 26
type input "02/10/2025 08:10"
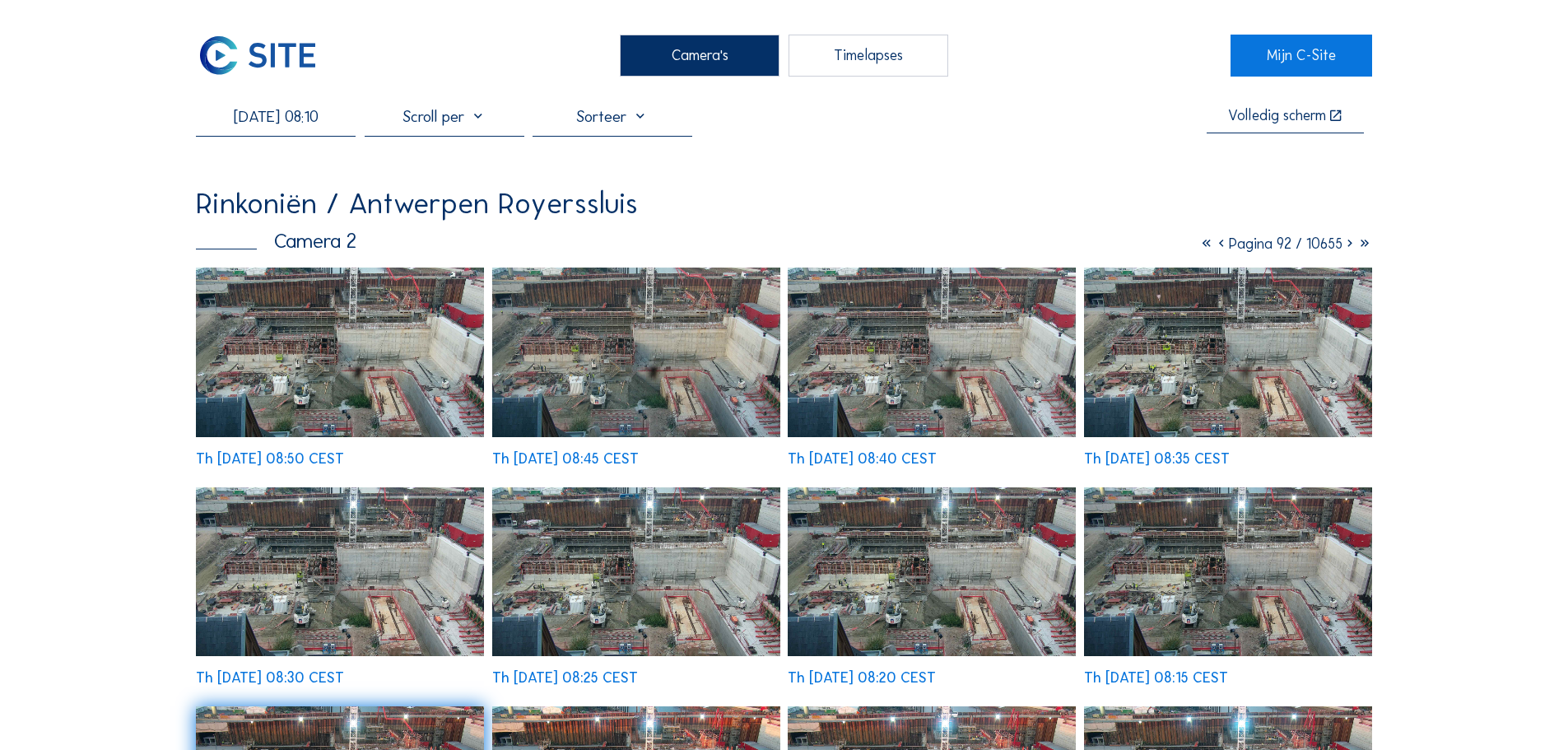
click at [1214, 250] on icon at bounding box center [1222, 243] width 15 height 18
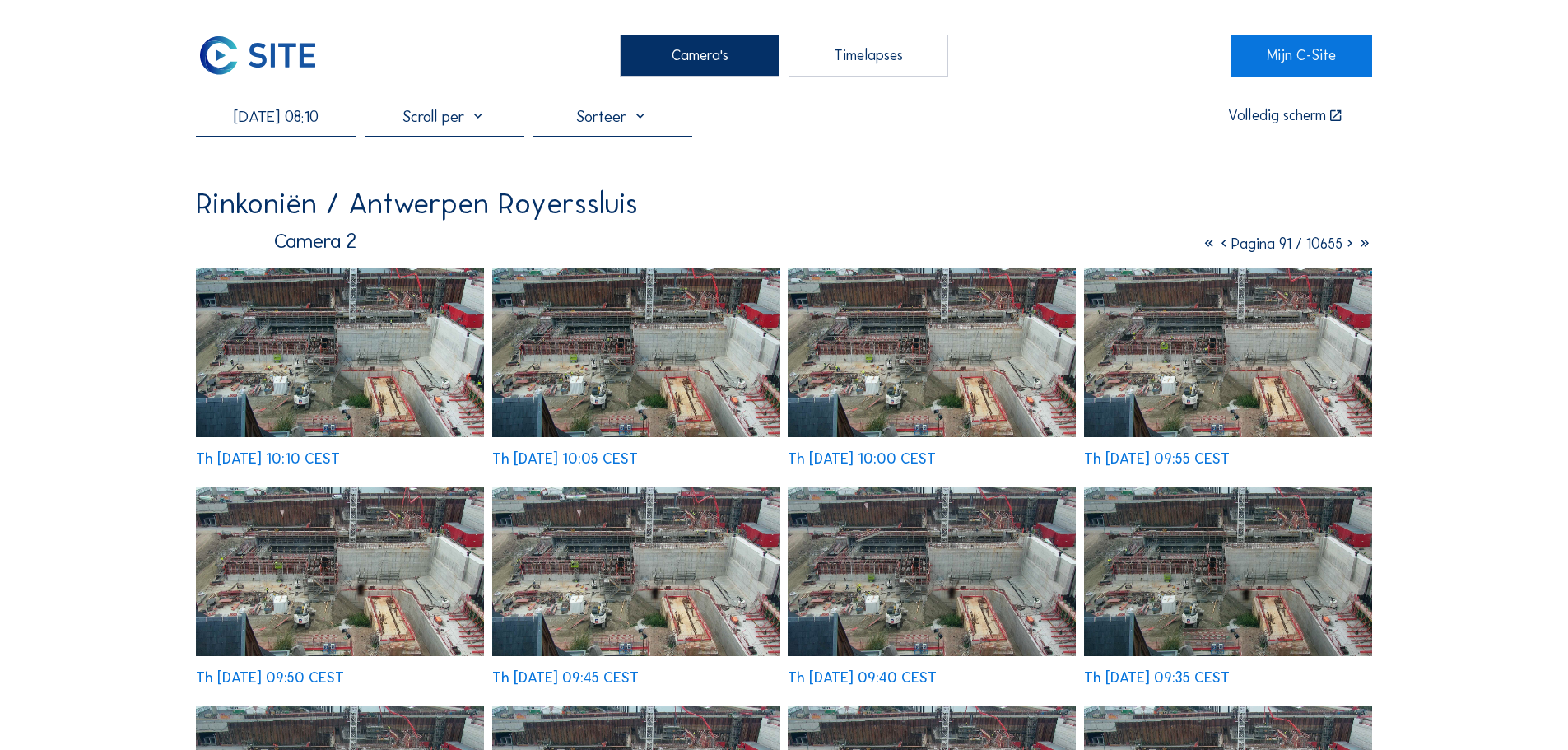
click at [1216, 248] on icon at bounding box center [1224, 243] width 15 height 18
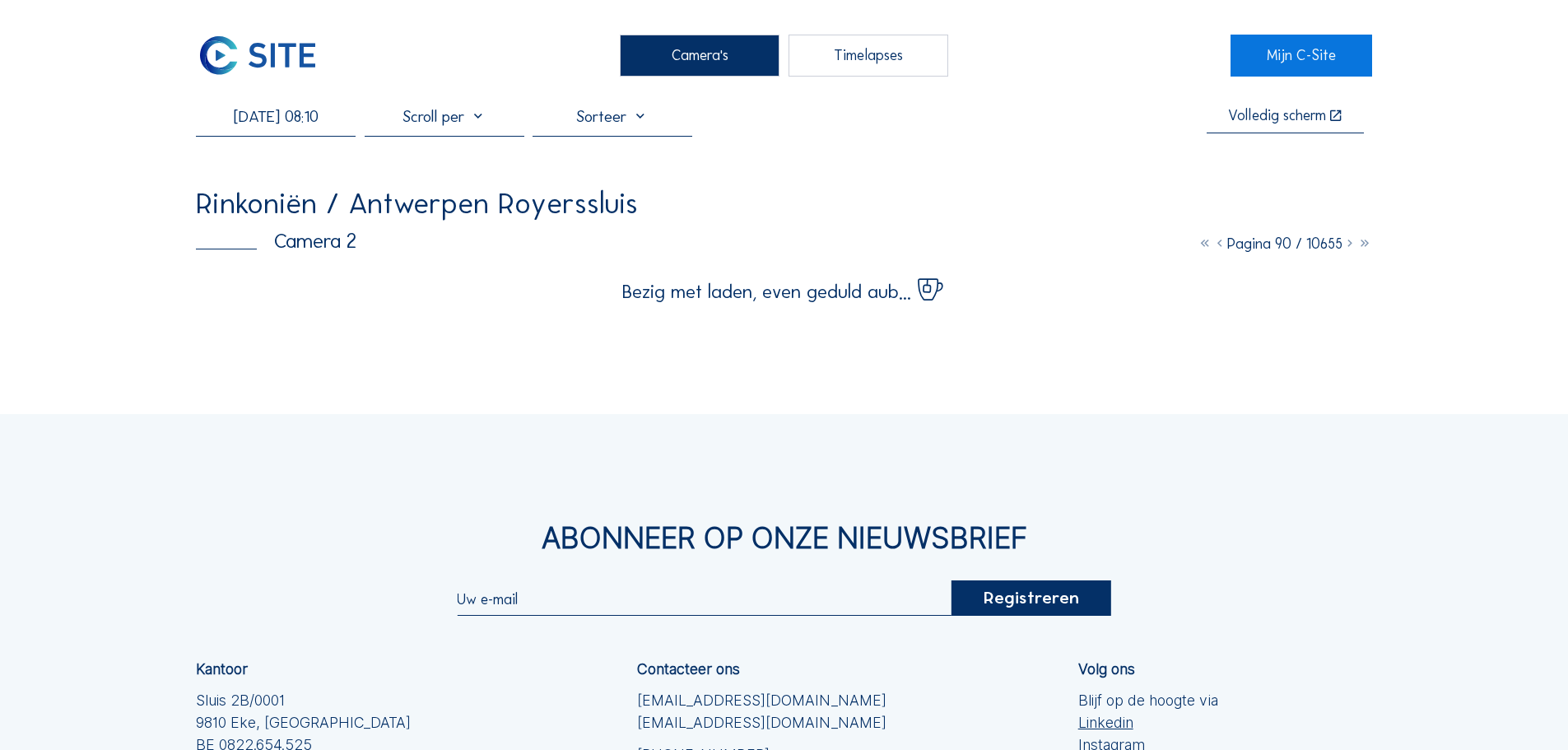
click at [1214, 250] on icon at bounding box center [1220, 243] width 15 height 18
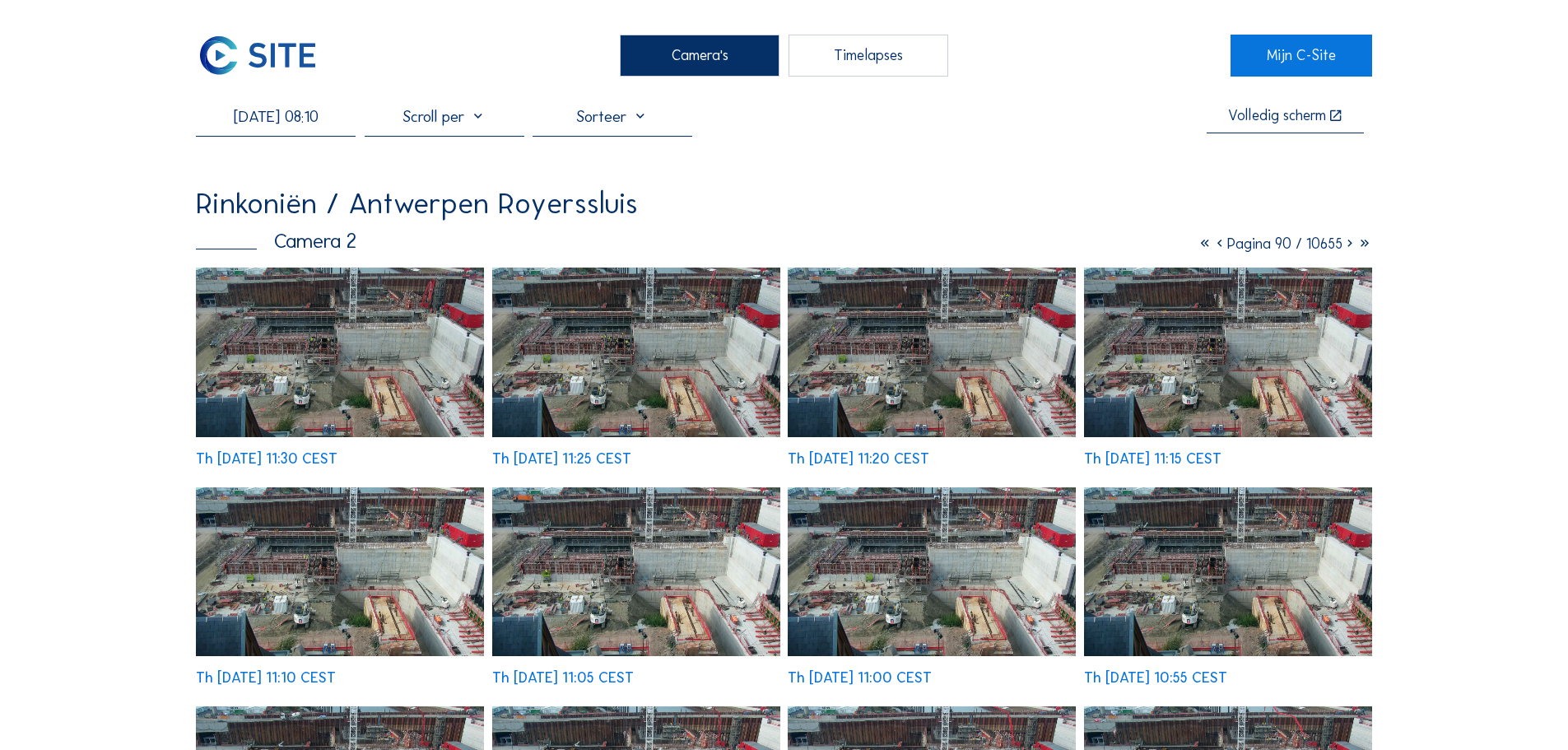
click at [1213, 250] on icon at bounding box center [1220, 243] width 15 height 18
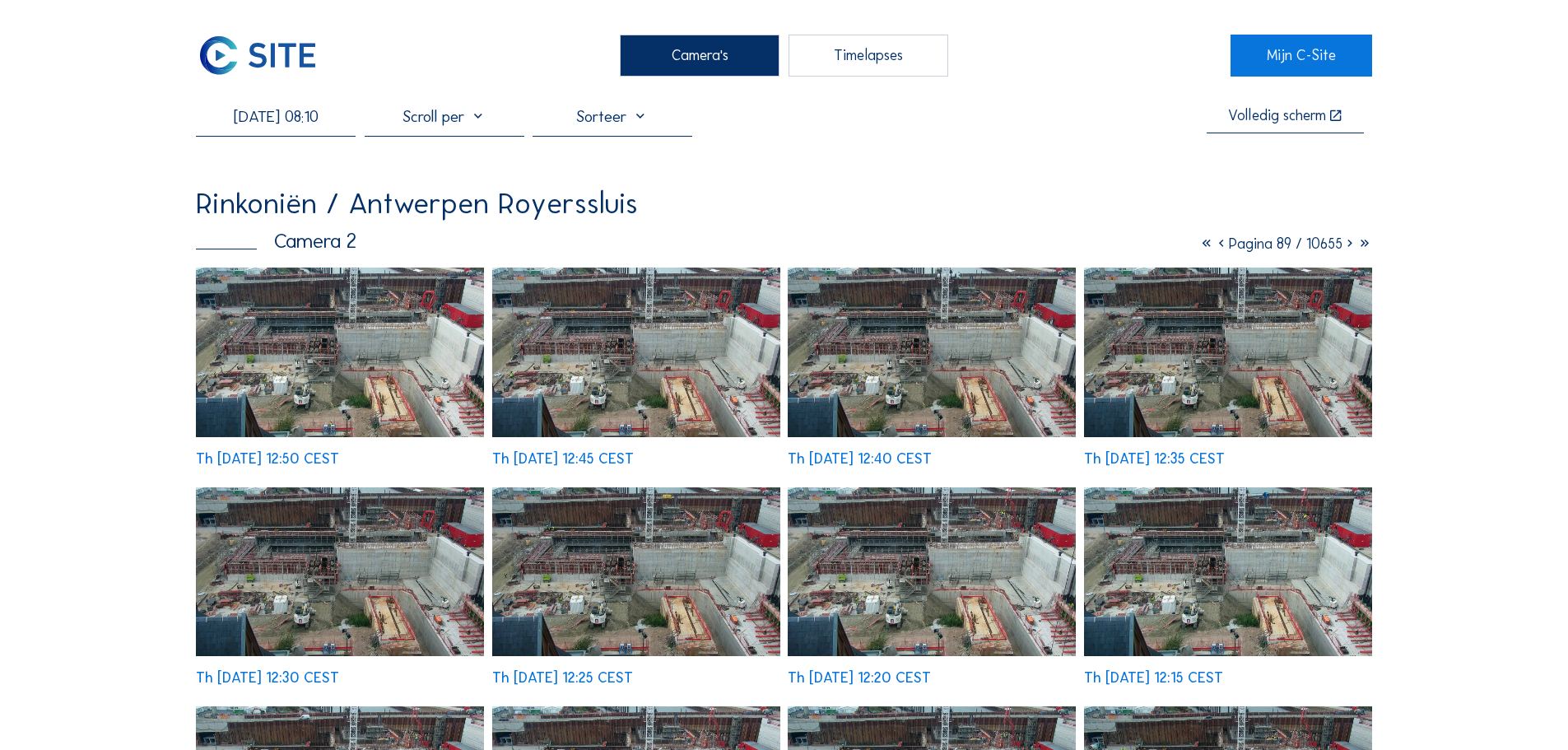
click at [1214, 246] on icon at bounding box center [1222, 243] width 15 height 18
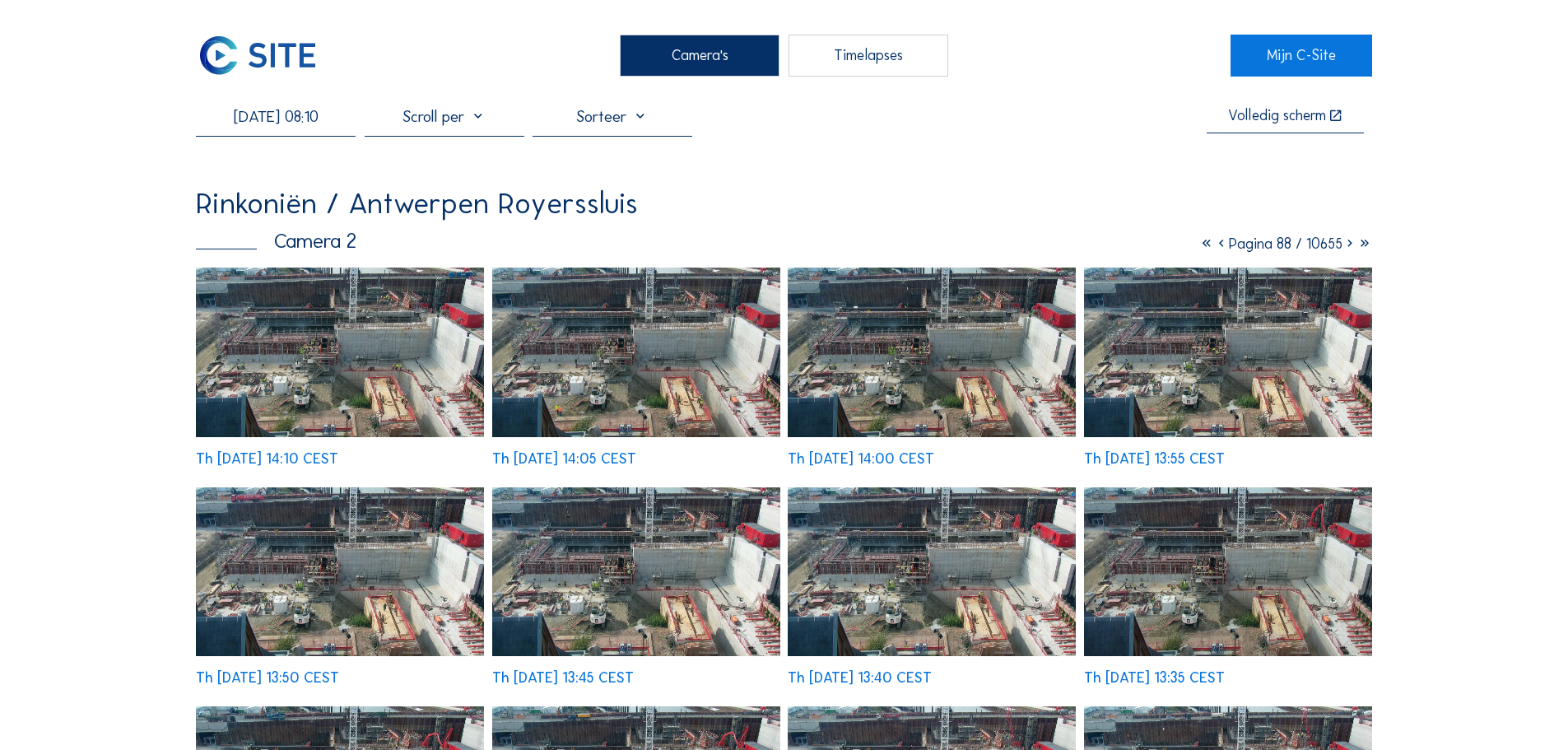
click at [1214, 246] on icon at bounding box center [1222, 243] width 15 height 18
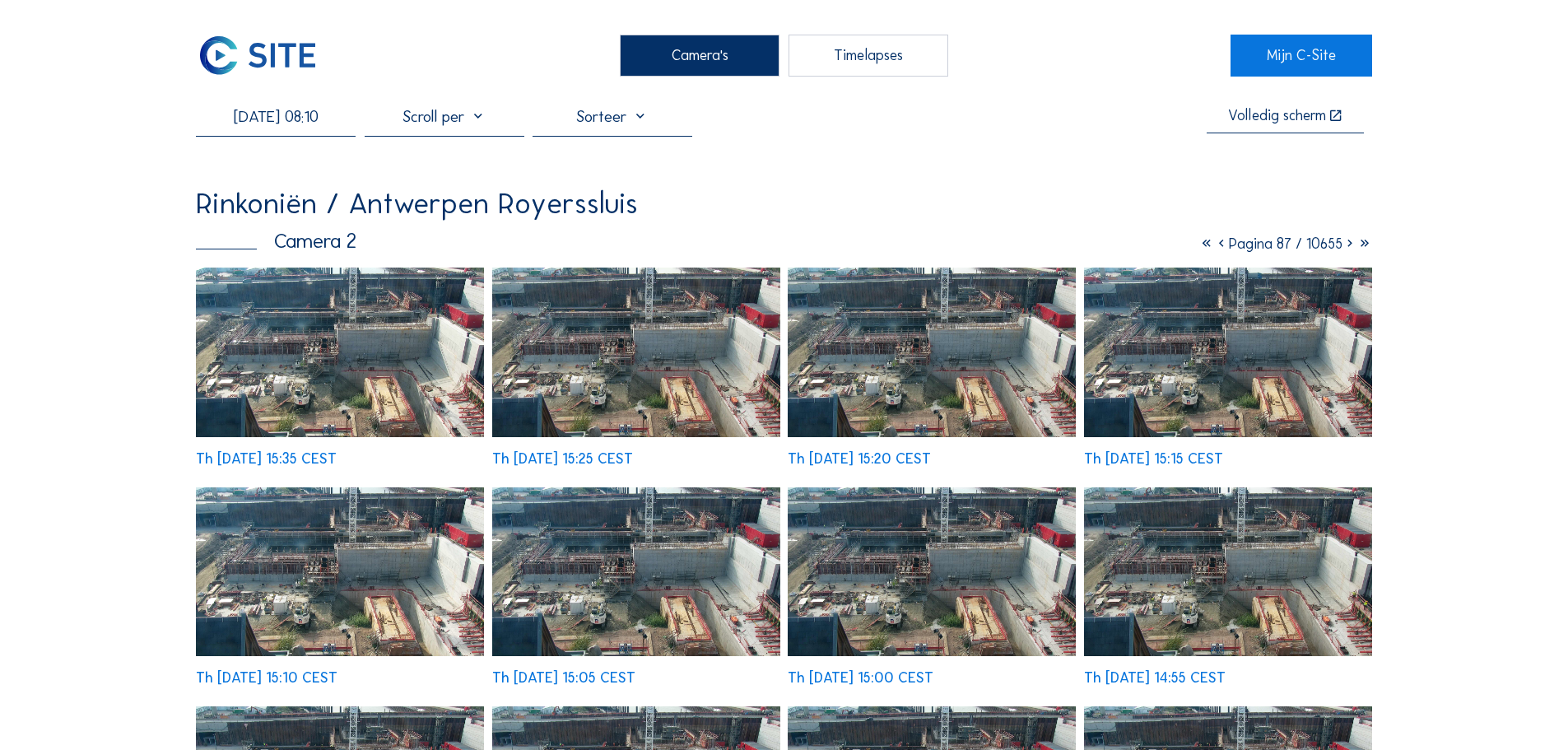
click at [1214, 246] on icon at bounding box center [1222, 243] width 15 height 18
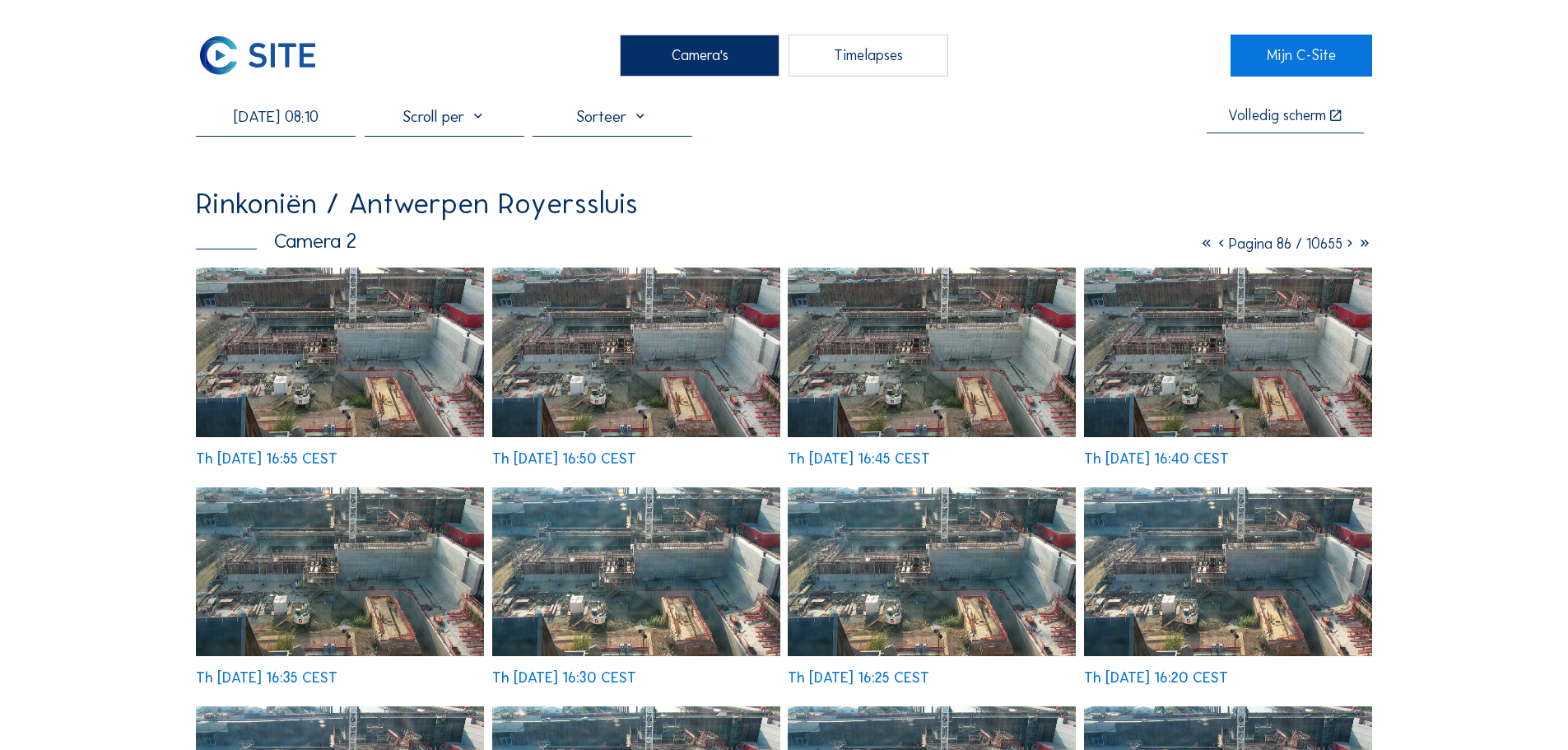
click at [358, 360] on img at bounding box center [340, 352] width 288 height 169
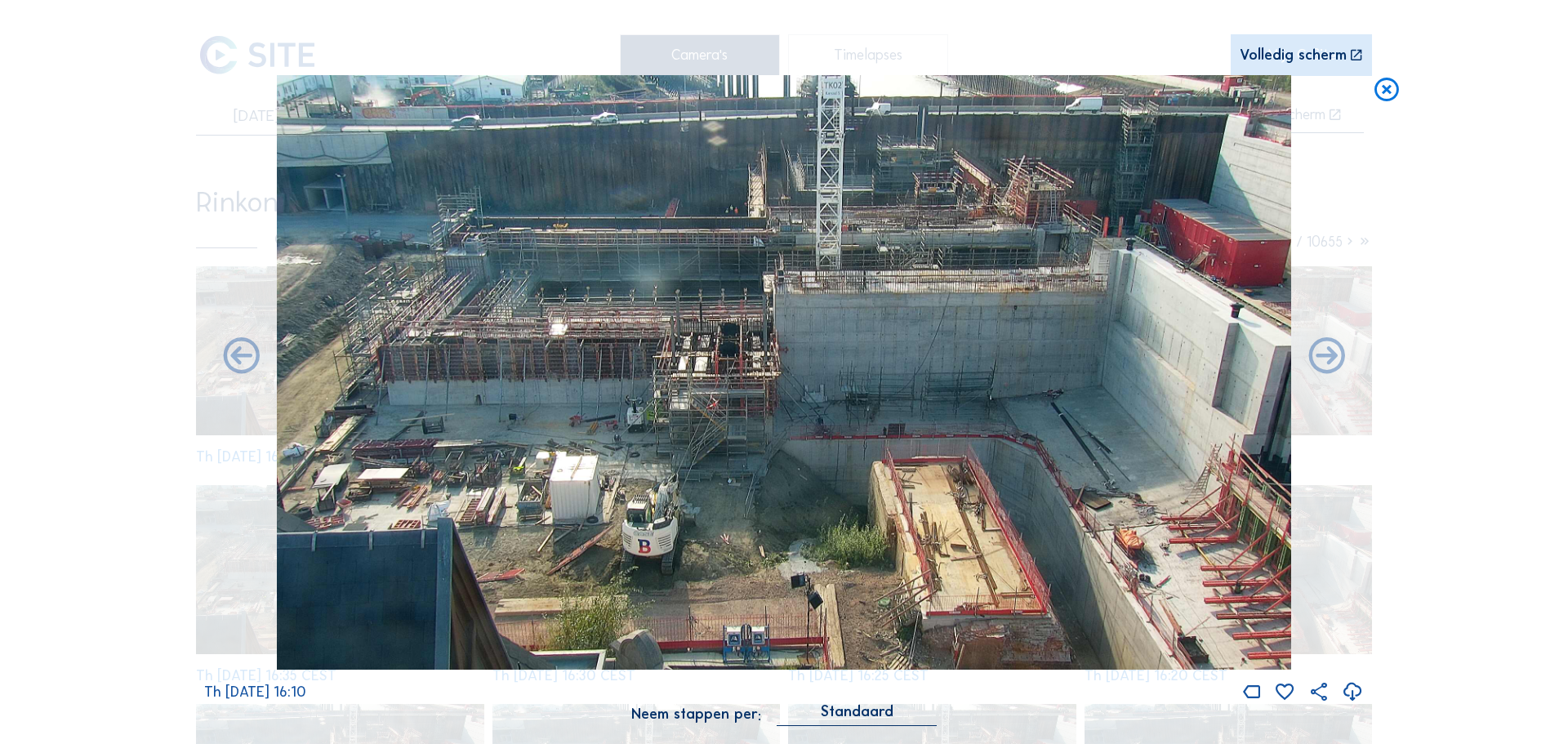
click at [96, 189] on div "Scroll om door de tijd te reizen | Druk op de 'Alt'-knop + scroll om te Zoomen …" at bounding box center [784, 372] width 1568 height 744
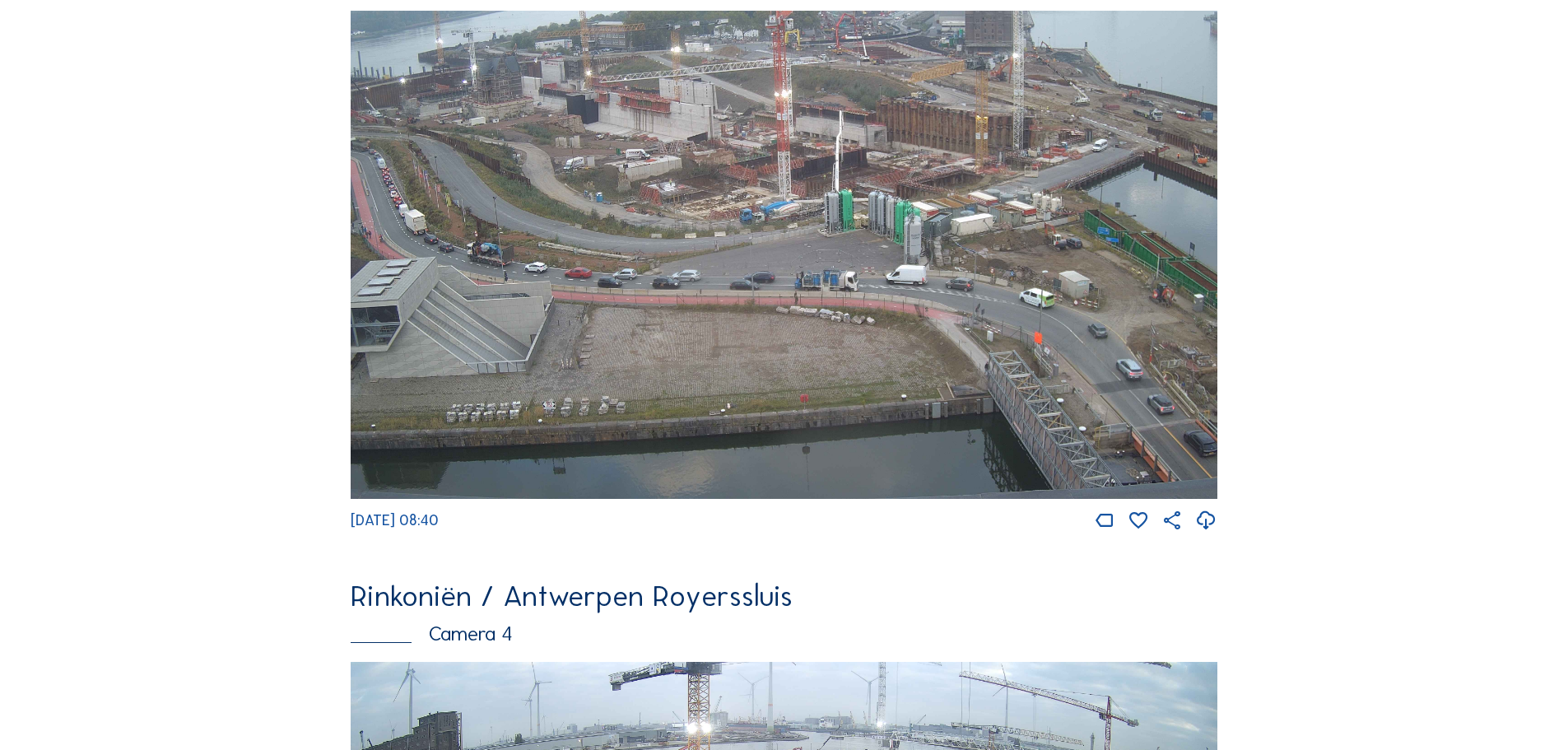
scroll to position [2222, 0]
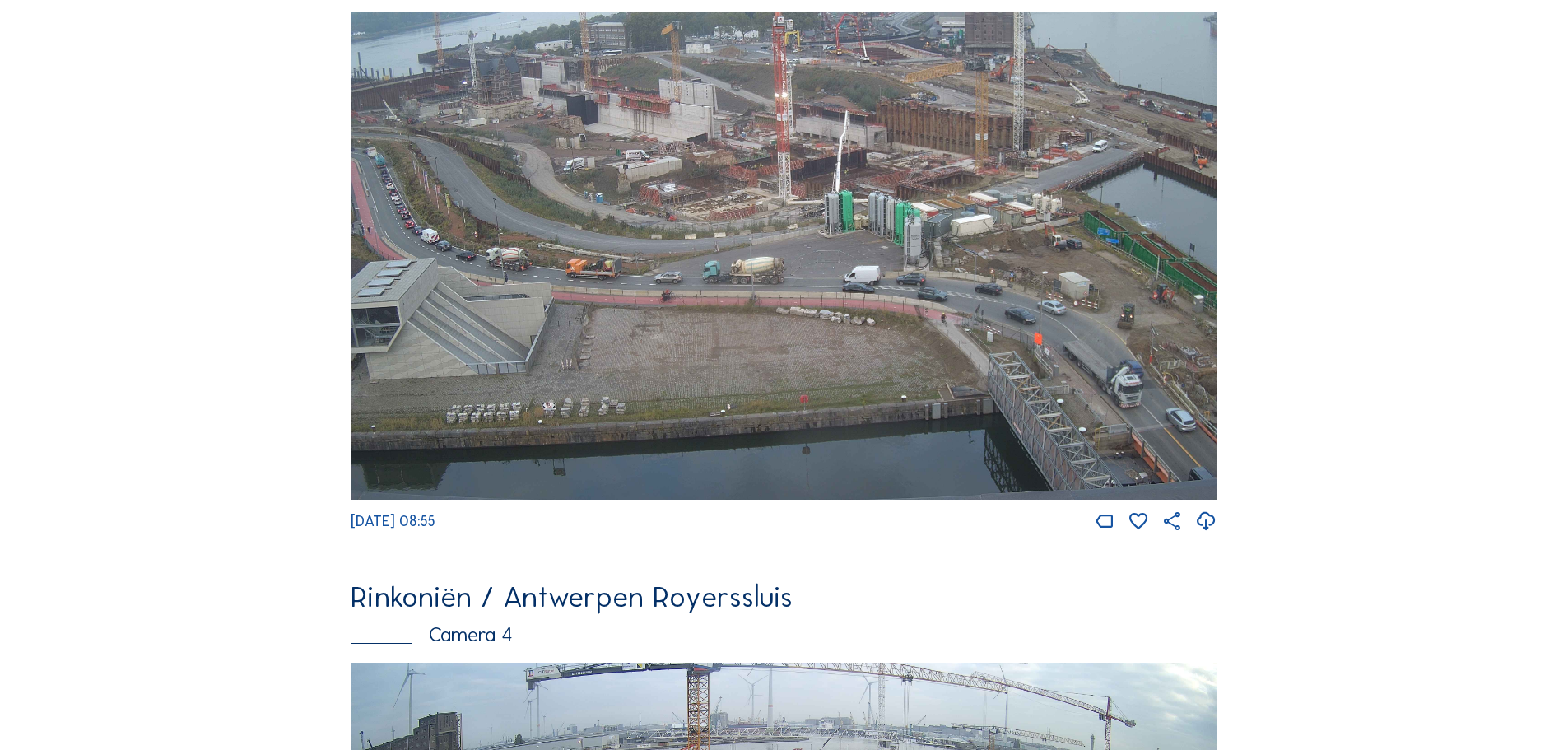
scroll to position [2717, 0]
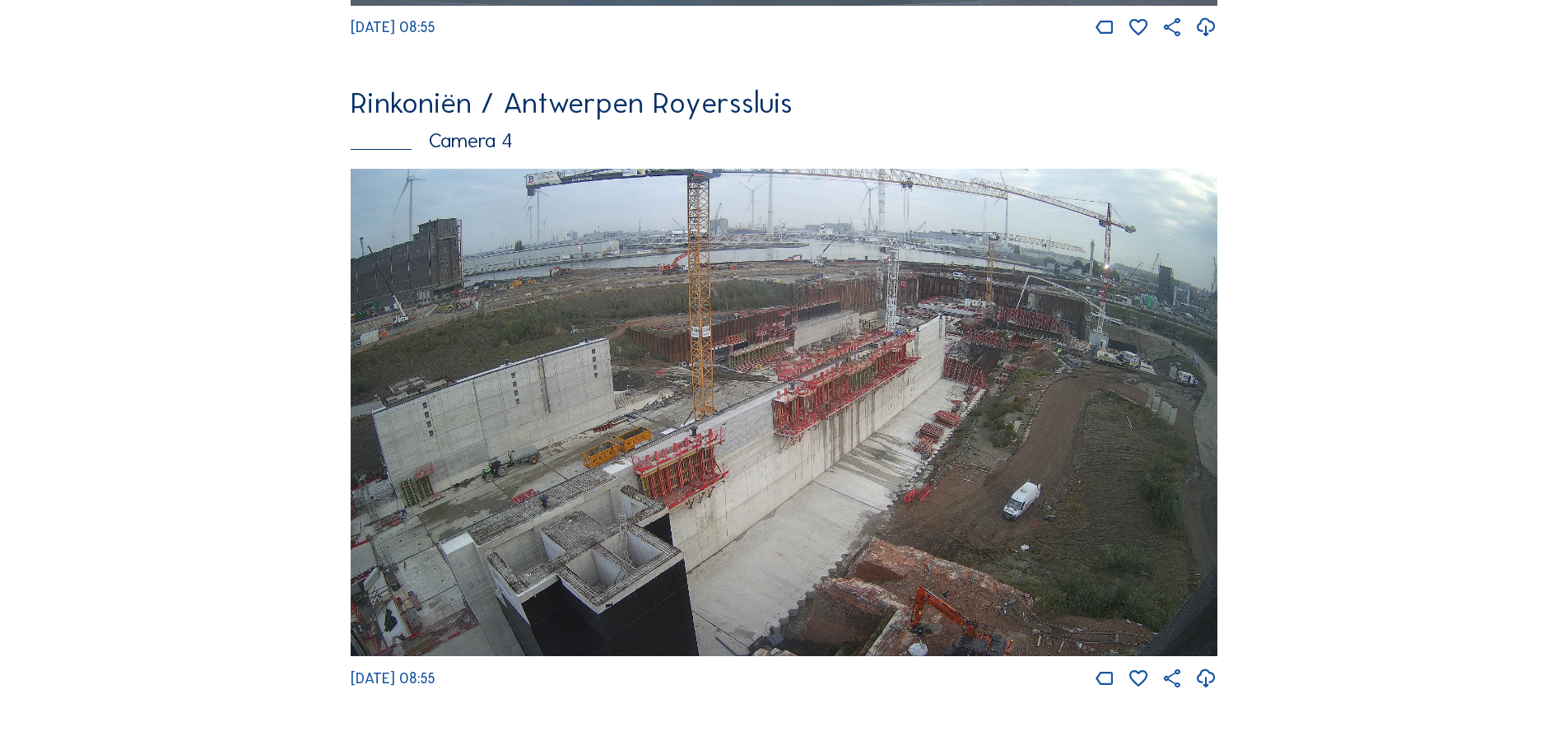
click at [1074, 386] on img at bounding box center [784, 412] width 867 height 488
